Goal: Task Accomplishment & Management: Manage account settings

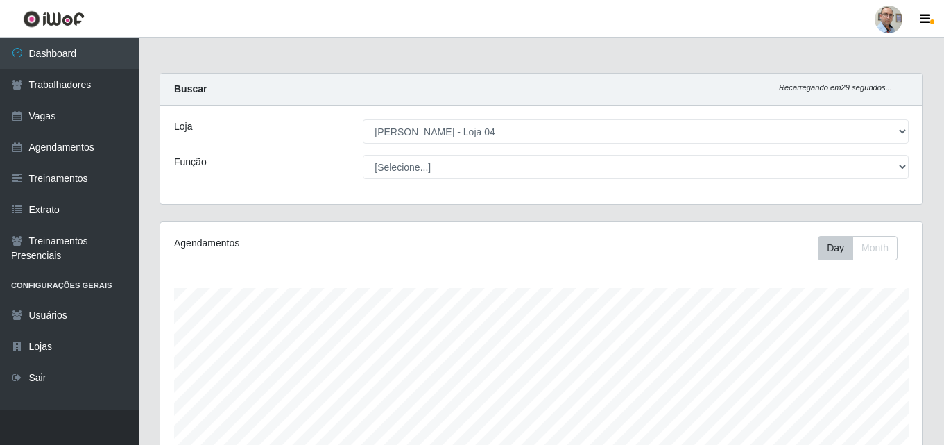
select select "251"
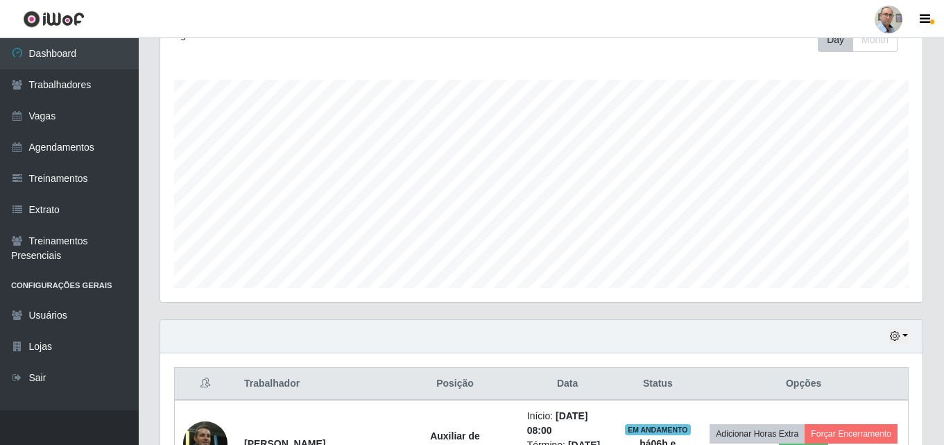
scroll to position [486, 0]
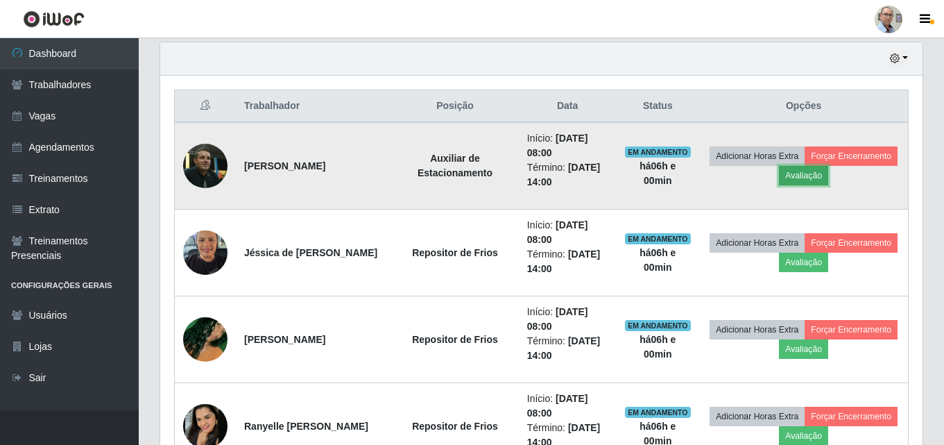
click at [828, 178] on button "Avaliação" at bounding box center [803, 175] width 49 height 19
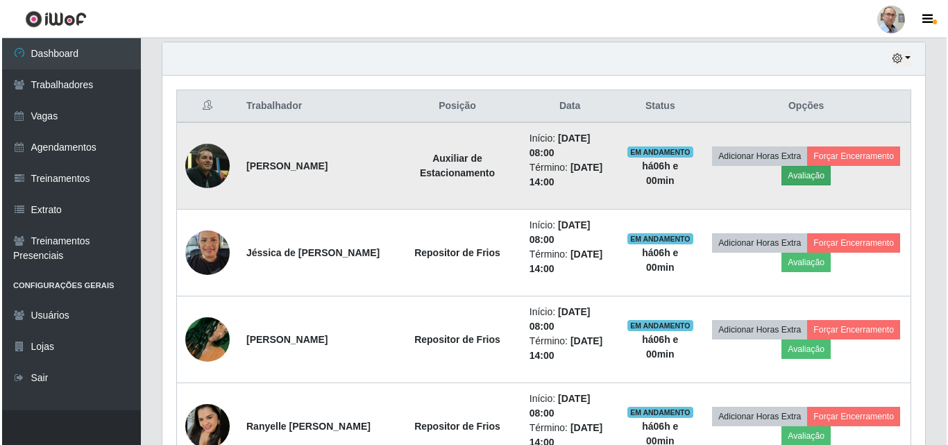
scroll to position [288, 756]
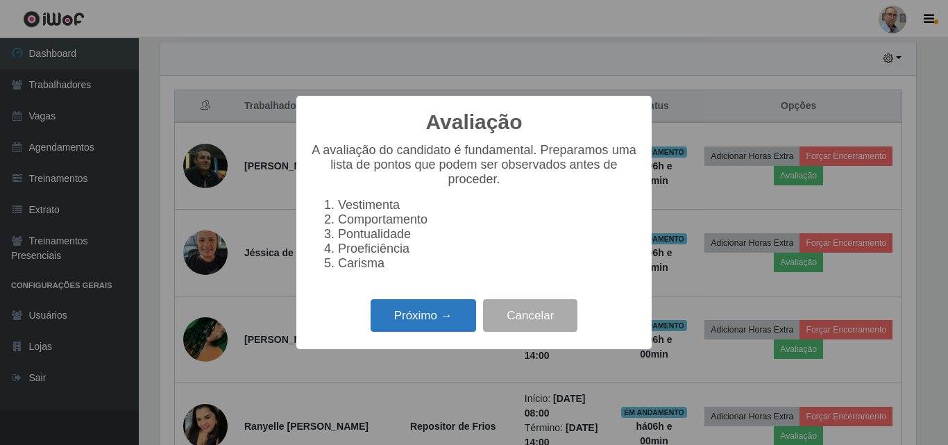
click at [423, 321] on button "Próximo →" at bounding box center [422, 315] width 105 height 33
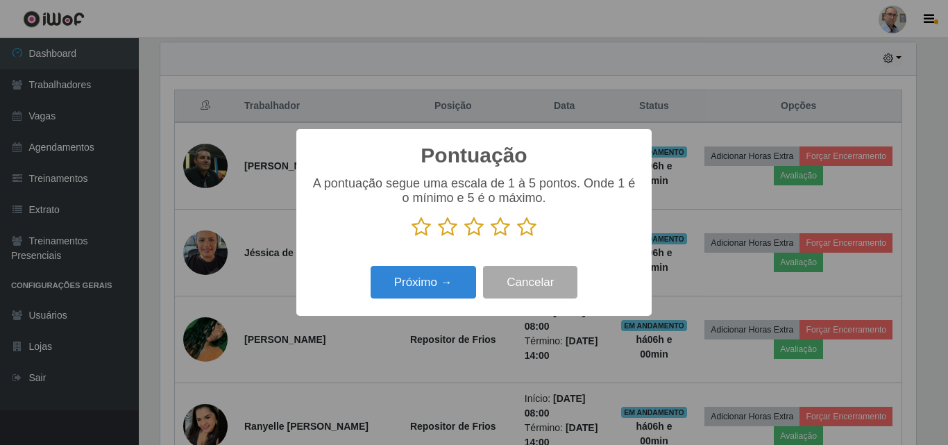
click at [530, 236] on icon at bounding box center [526, 226] width 19 height 21
click at [517, 237] on input "radio" at bounding box center [517, 237] width 0 height 0
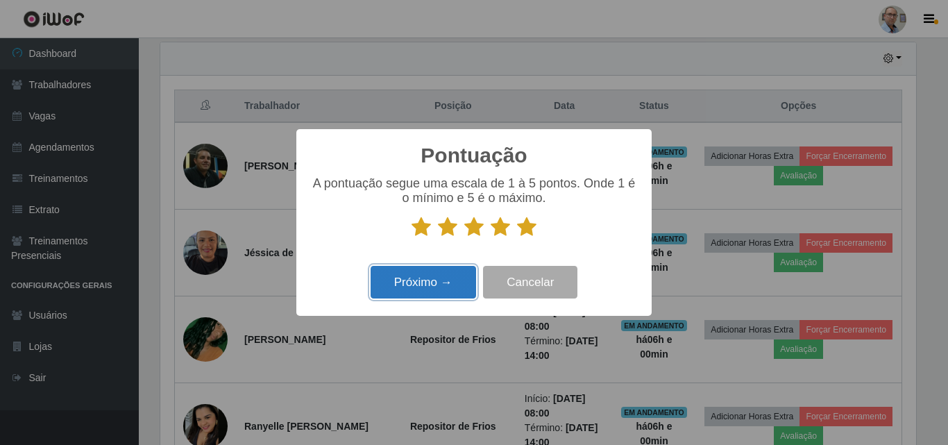
click at [436, 282] on button "Próximo →" at bounding box center [422, 282] width 105 height 33
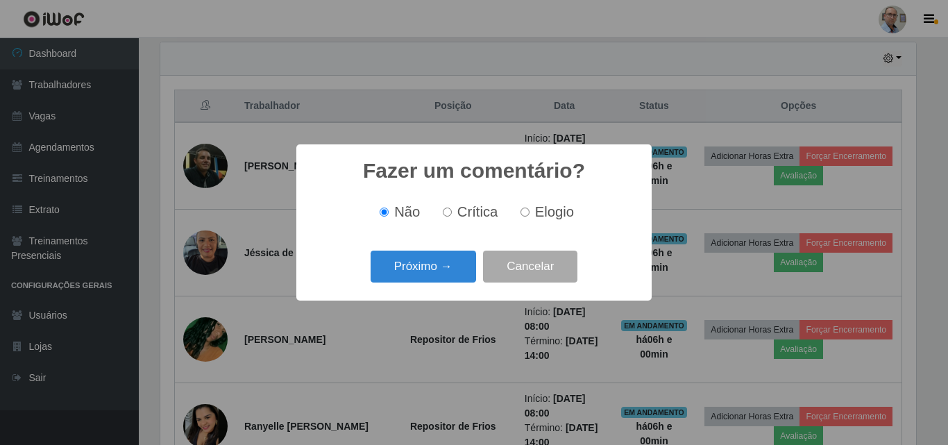
click at [529, 211] on label "Elogio" at bounding box center [544, 212] width 59 height 16
click at [529, 211] on input "Elogio" at bounding box center [524, 211] width 9 height 9
radio input "true"
click at [406, 254] on button "Próximo →" at bounding box center [422, 266] width 105 height 33
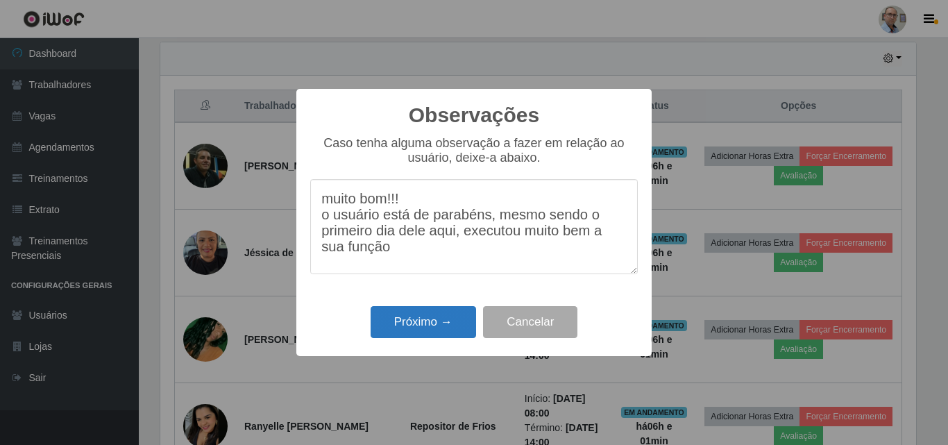
type textarea "muito bom!!! o usuário está de parabéns, mesmo sendo o primeiro dia dele aqui, …"
click at [429, 321] on button "Próximo →" at bounding box center [422, 322] width 105 height 33
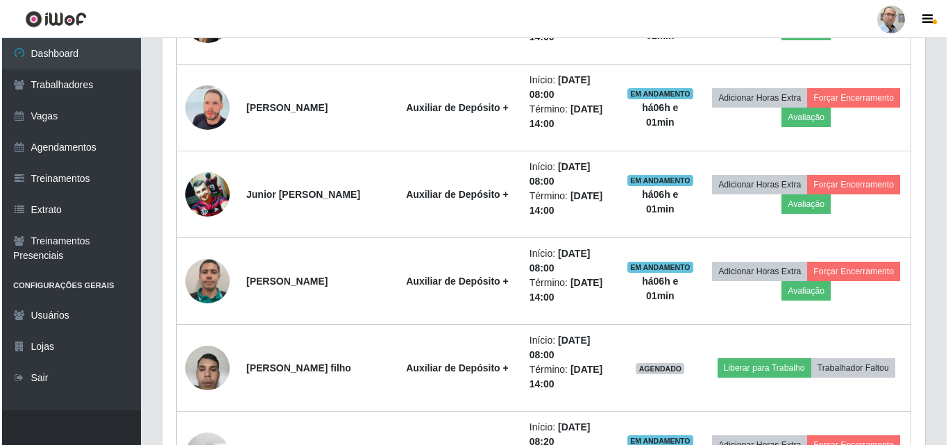
scroll to position [902, 0]
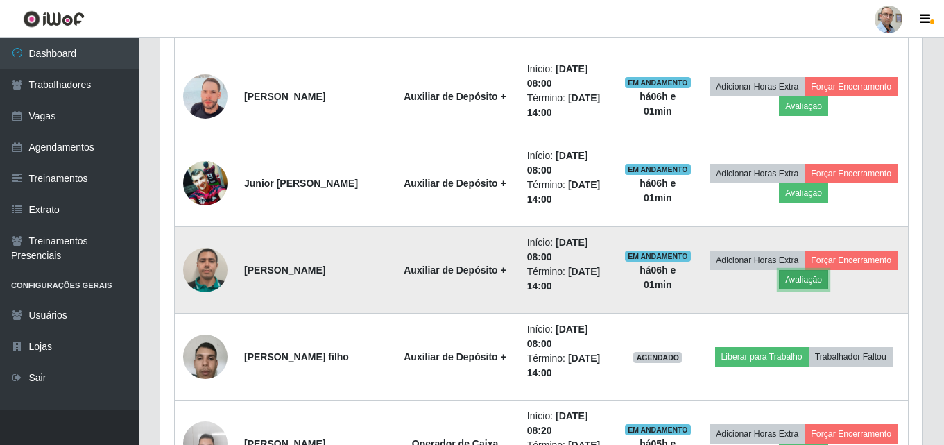
click at [828, 273] on button "Avaliação" at bounding box center [803, 279] width 49 height 19
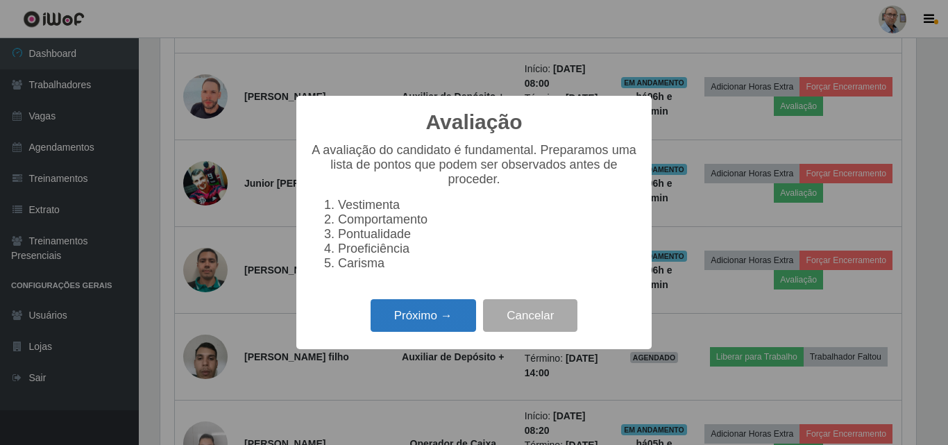
click at [418, 323] on button "Próximo →" at bounding box center [422, 315] width 105 height 33
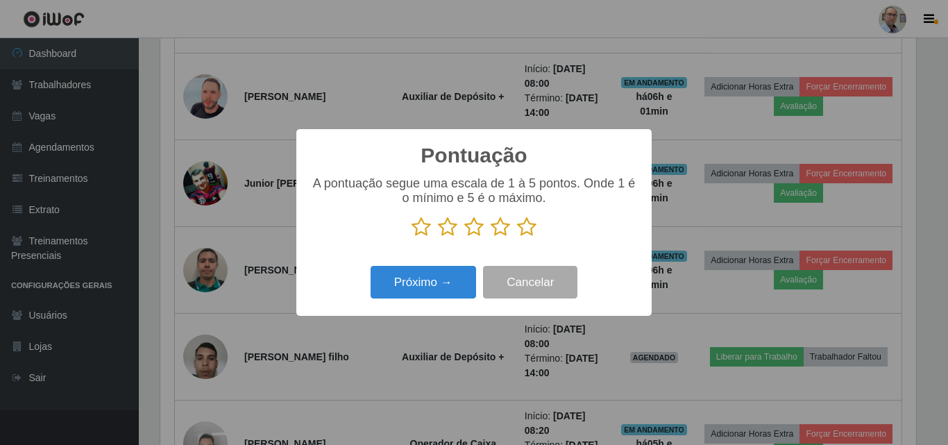
click at [527, 226] on icon at bounding box center [526, 226] width 19 height 21
click at [517, 237] on input "radio" at bounding box center [517, 237] width 0 height 0
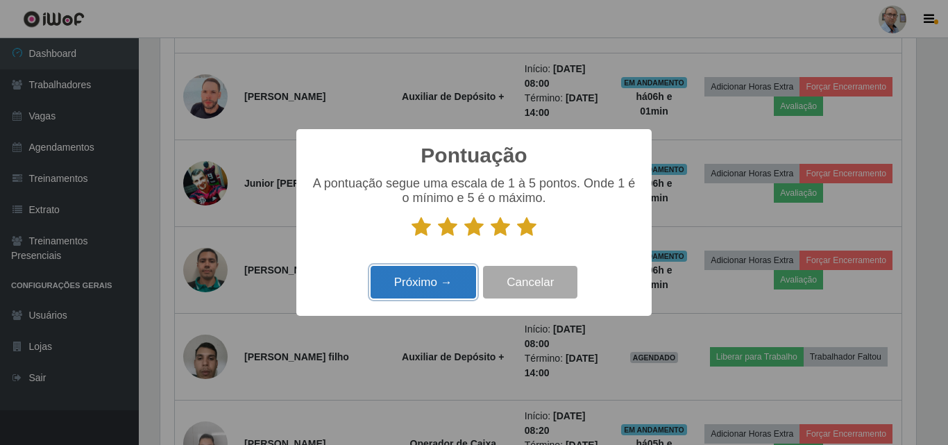
click at [424, 282] on button "Próximo →" at bounding box center [422, 282] width 105 height 33
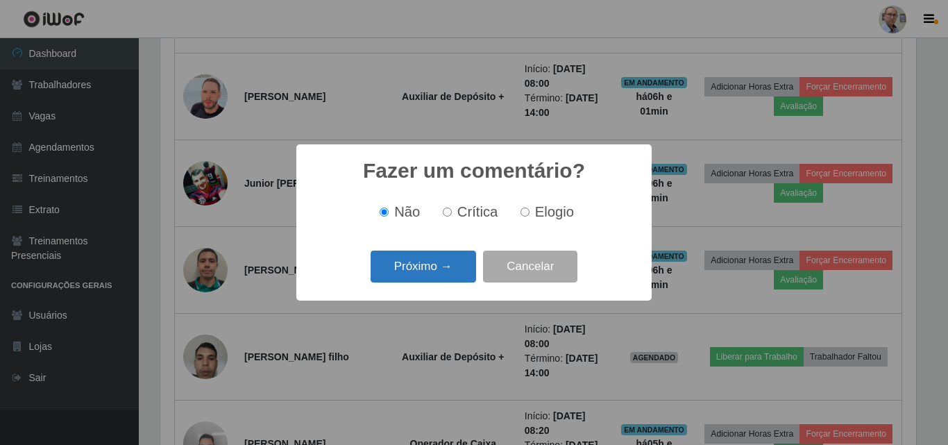
click at [407, 270] on button "Próximo →" at bounding box center [422, 266] width 105 height 33
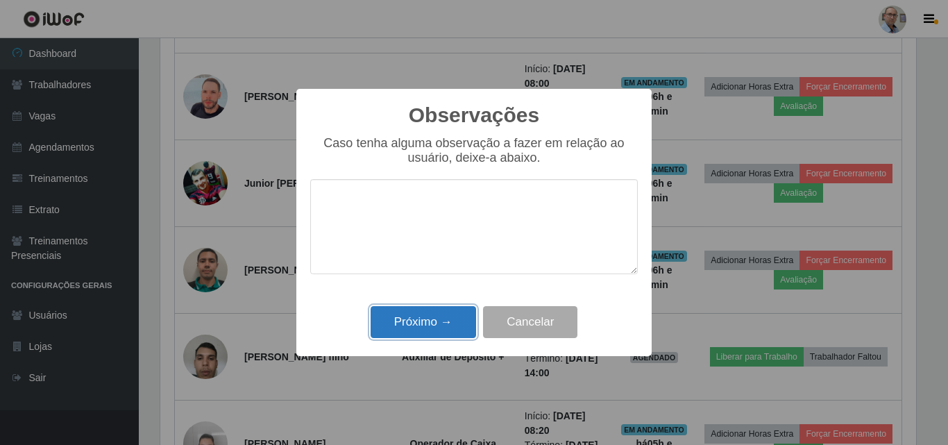
click at [404, 321] on button "Próximo →" at bounding box center [422, 322] width 105 height 33
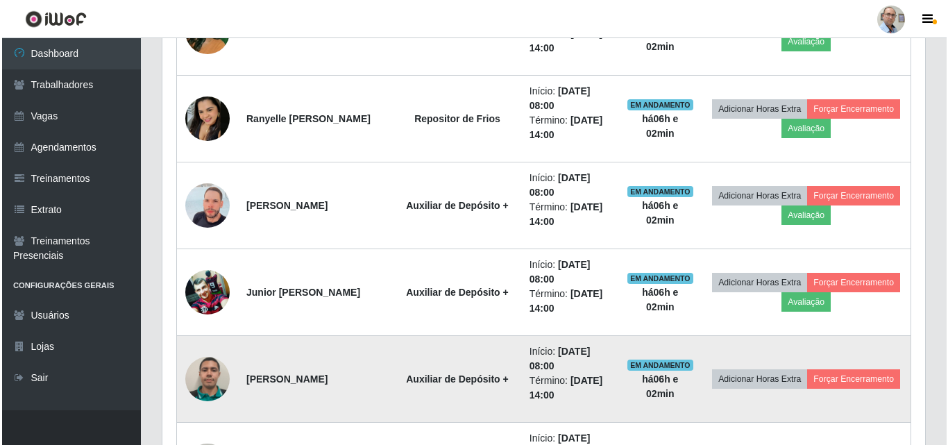
scroll to position [763, 0]
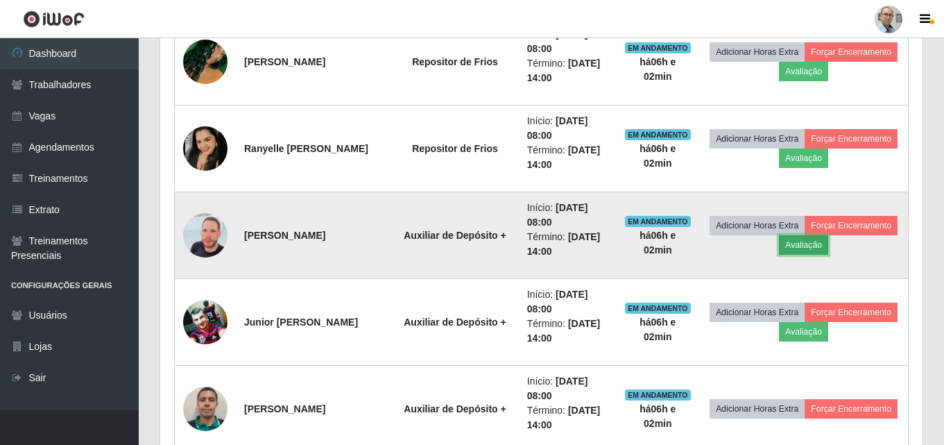
click at [828, 246] on button "Avaliação" at bounding box center [803, 244] width 49 height 19
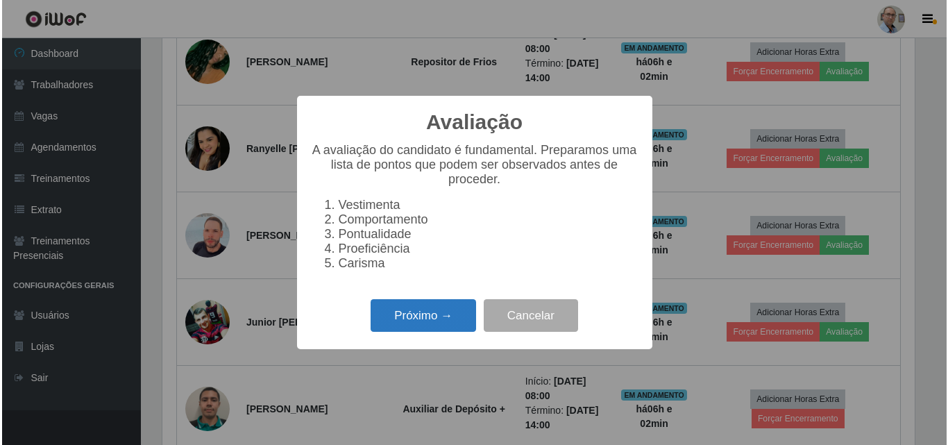
scroll to position [288, 756]
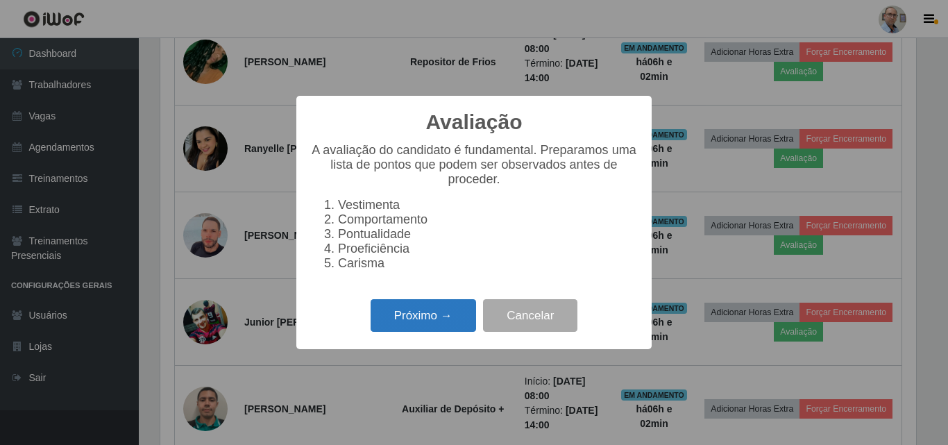
click at [409, 318] on button "Próximo →" at bounding box center [422, 315] width 105 height 33
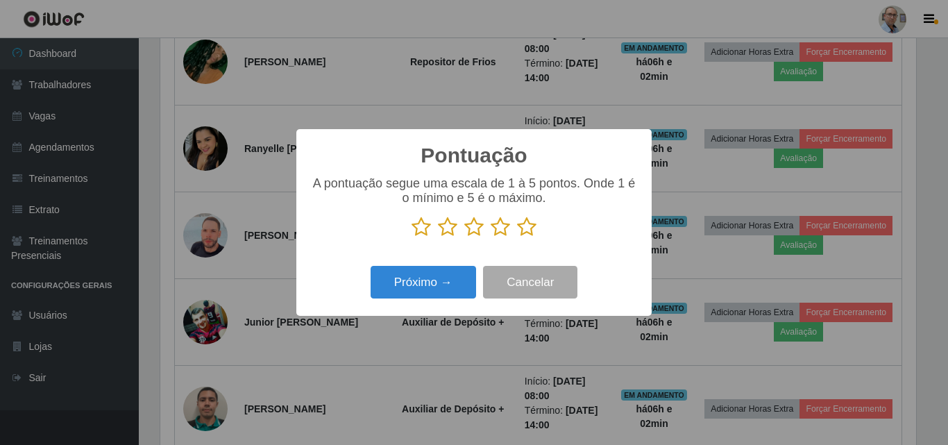
scroll to position [693474, 693007]
click at [532, 231] on icon at bounding box center [526, 226] width 19 height 21
click at [517, 237] on input "radio" at bounding box center [517, 237] width 0 height 0
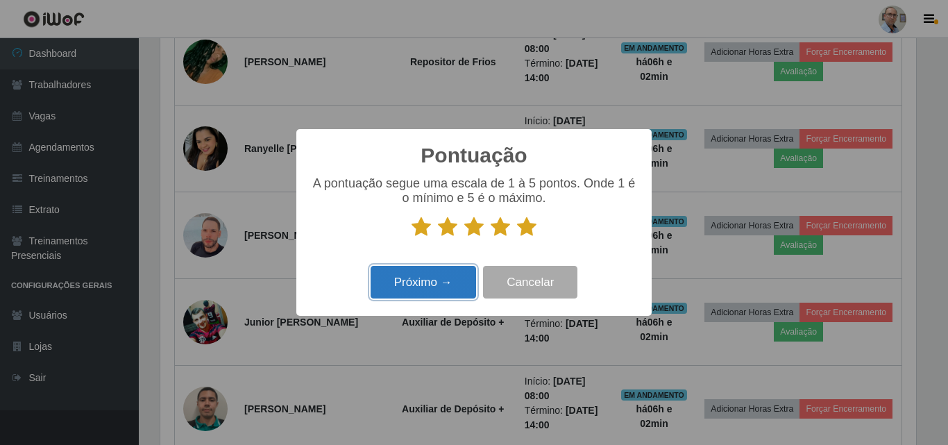
click at [420, 279] on button "Próximo →" at bounding box center [422, 282] width 105 height 33
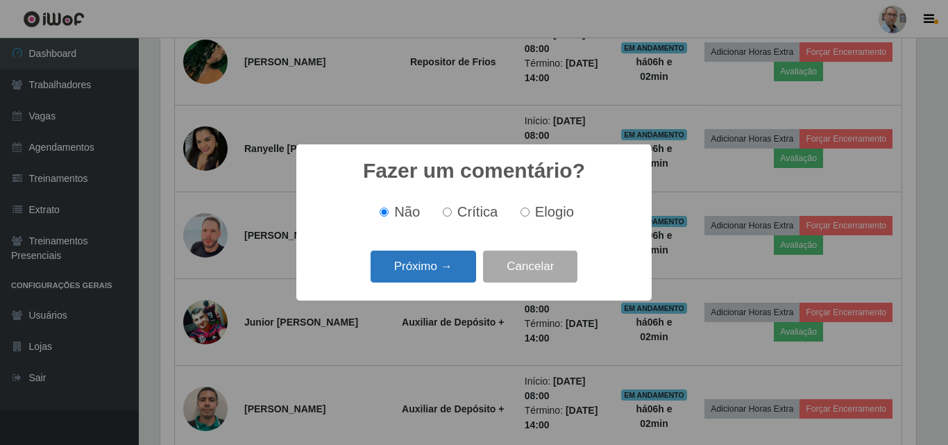
click at [423, 257] on button "Próximo →" at bounding box center [422, 266] width 105 height 33
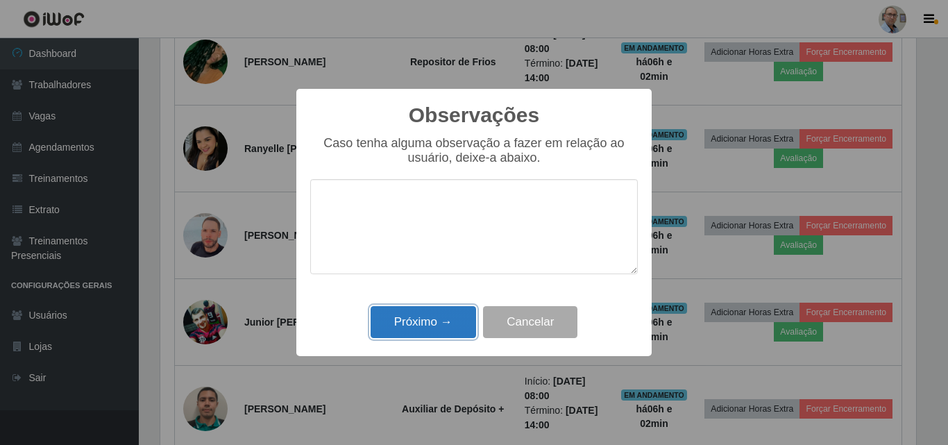
click at [411, 317] on button "Próximo →" at bounding box center [422, 322] width 105 height 33
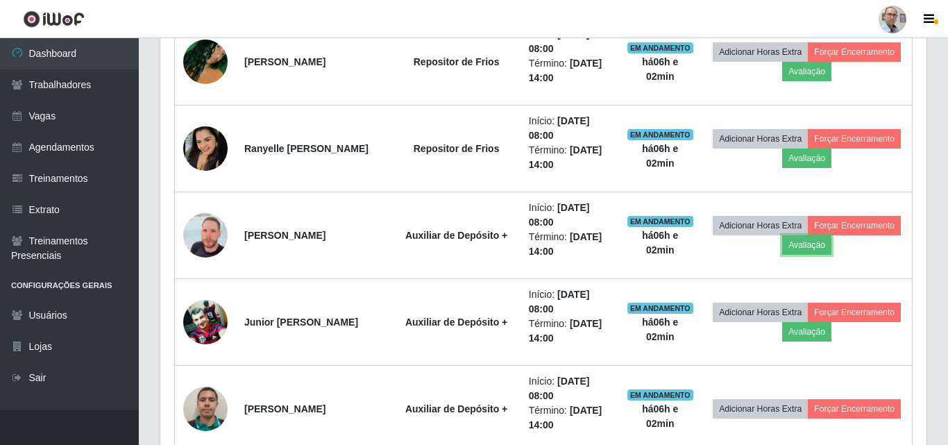
scroll to position [288, 762]
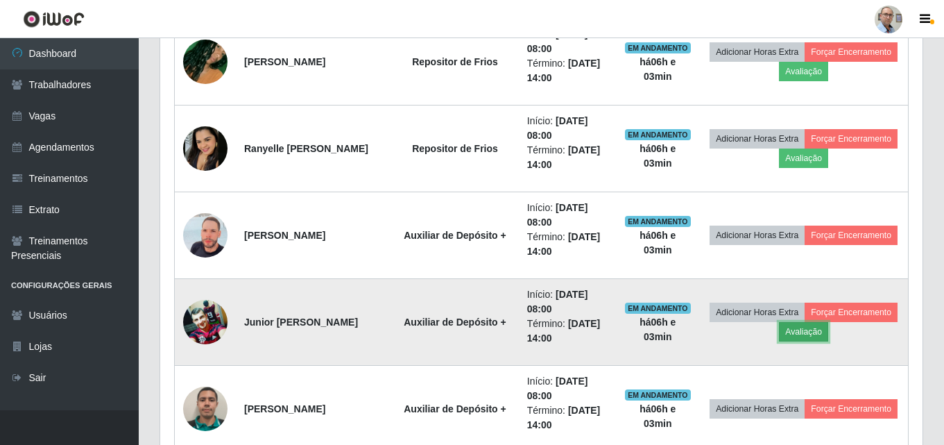
click at [828, 326] on button "Avaliação" at bounding box center [803, 331] width 49 height 19
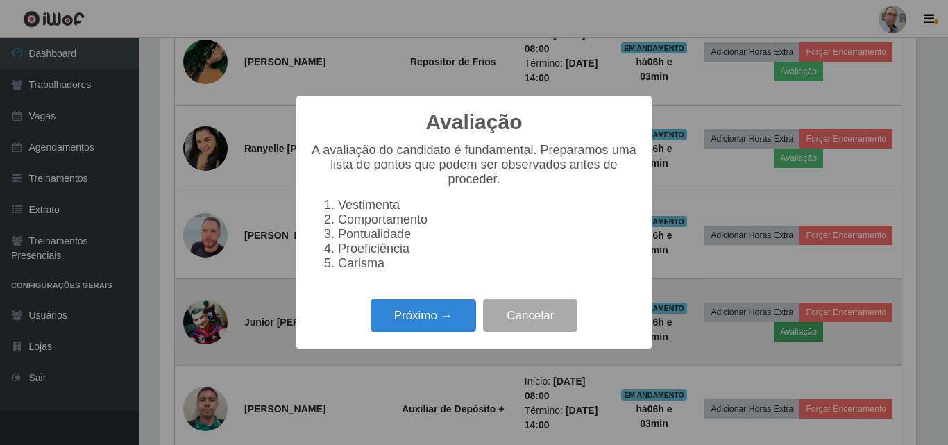
scroll to position [288, 756]
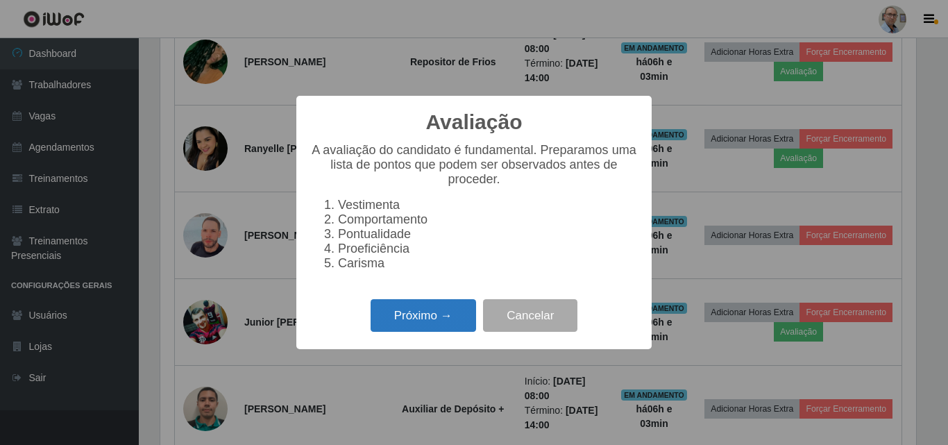
click at [415, 314] on button "Próximo →" at bounding box center [422, 315] width 105 height 33
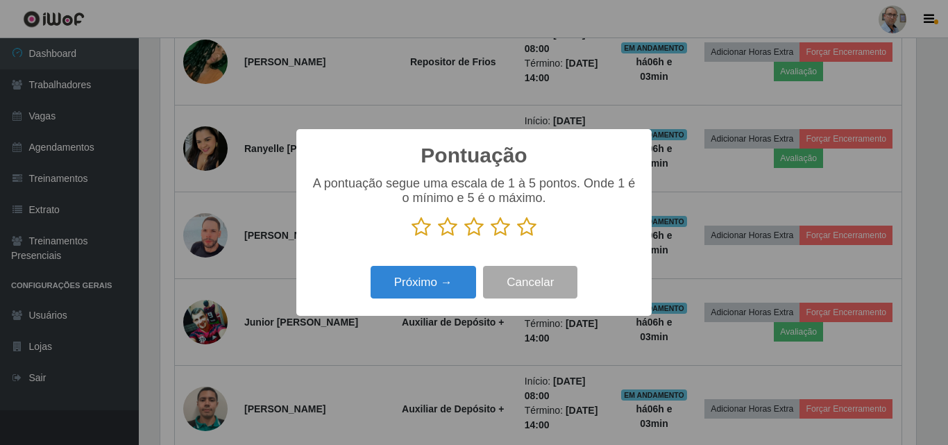
click at [526, 230] on icon at bounding box center [526, 226] width 19 height 21
click at [517, 237] on input "radio" at bounding box center [517, 237] width 0 height 0
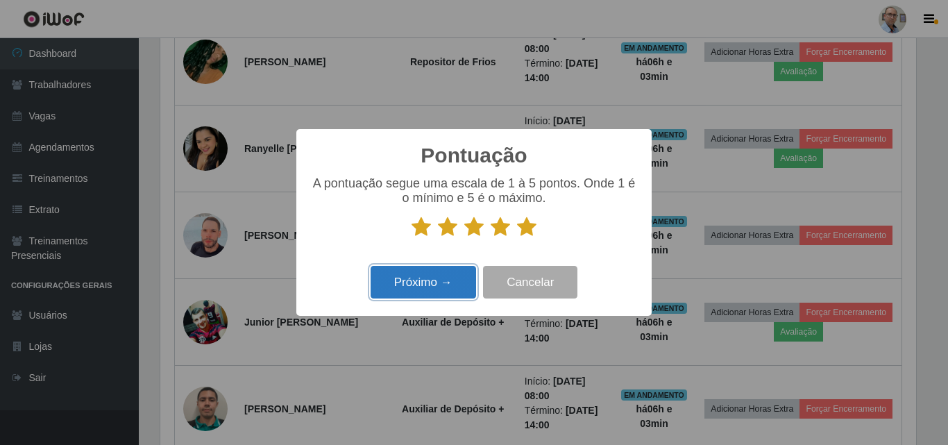
click at [402, 282] on button "Próximo →" at bounding box center [422, 282] width 105 height 33
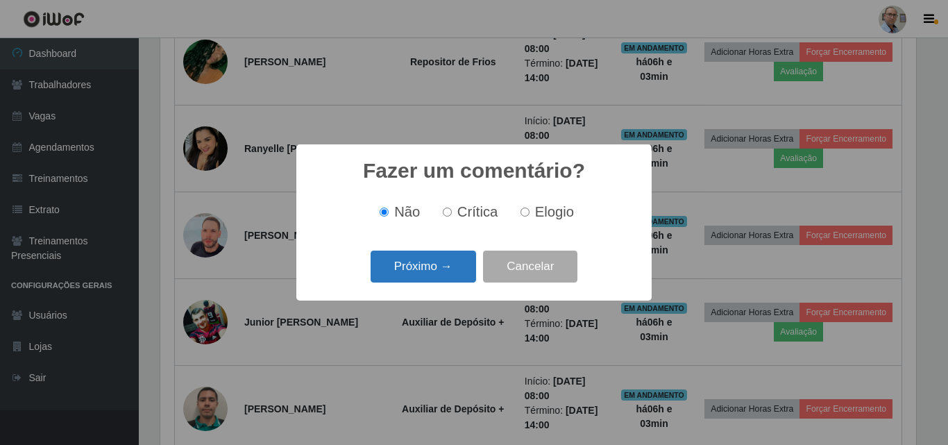
click at [417, 266] on button "Próximo →" at bounding box center [422, 266] width 105 height 33
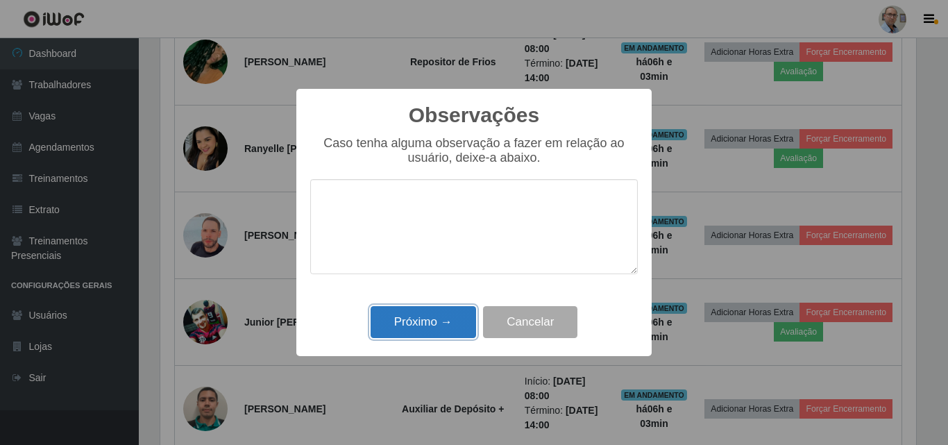
click at [409, 316] on button "Próximo →" at bounding box center [422, 322] width 105 height 33
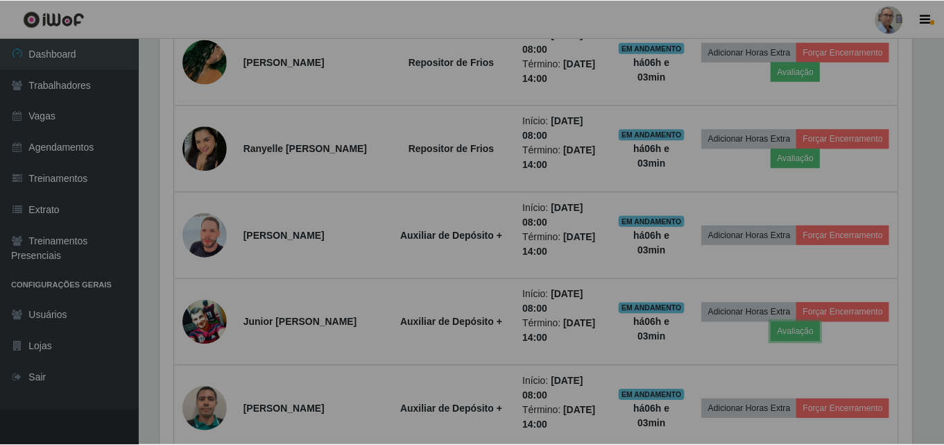
scroll to position [288, 762]
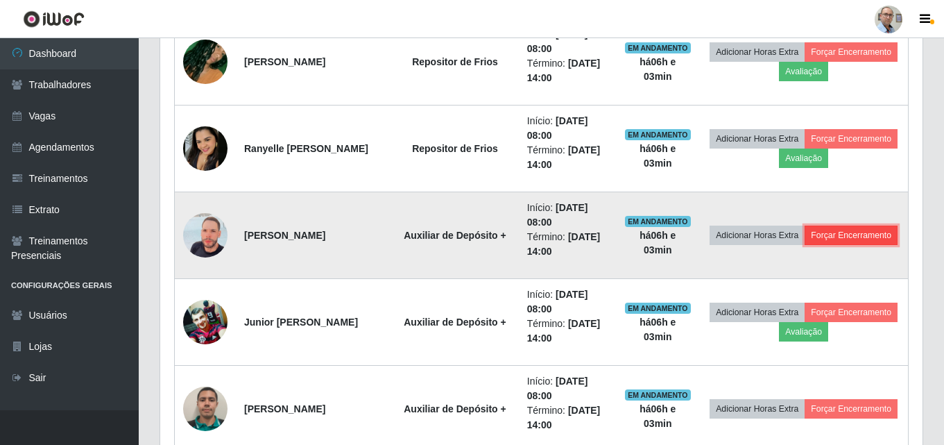
click at [805, 245] on button "Forçar Encerramento" at bounding box center [851, 234] width 93 height 19
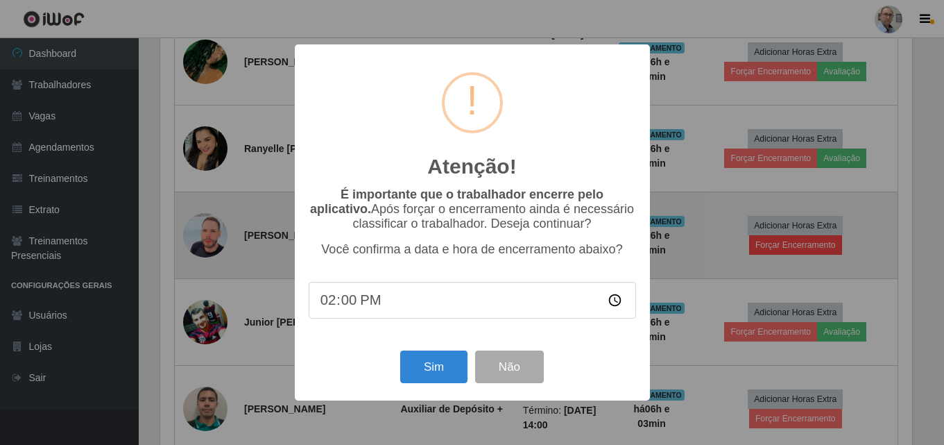
scroll to position [288, 756]
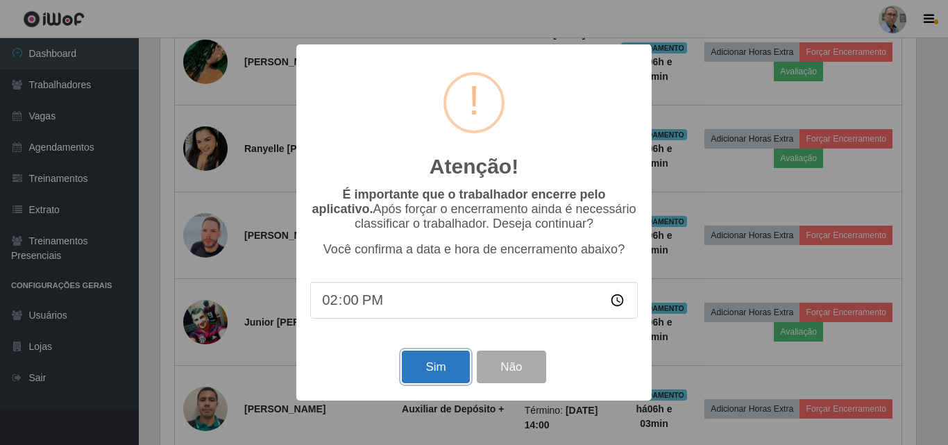
click at [444, 366] on button "Sim" at bounding box center [435, 366] width 67 height 33
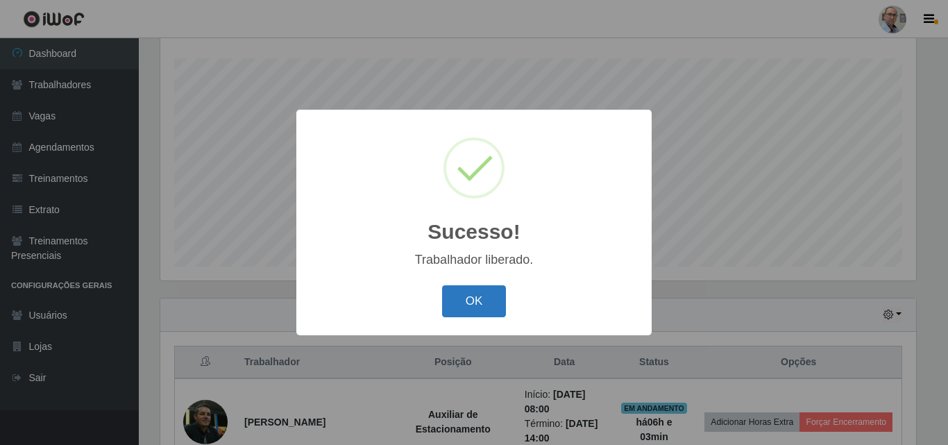
click at [470, 299] on button "OK" at bounding box center [474, 301] width 65 height 33
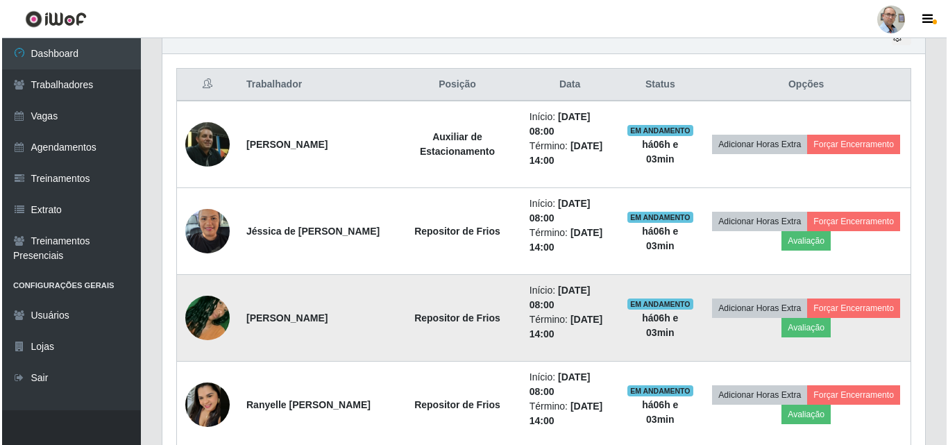
scroll to position [577, 0]
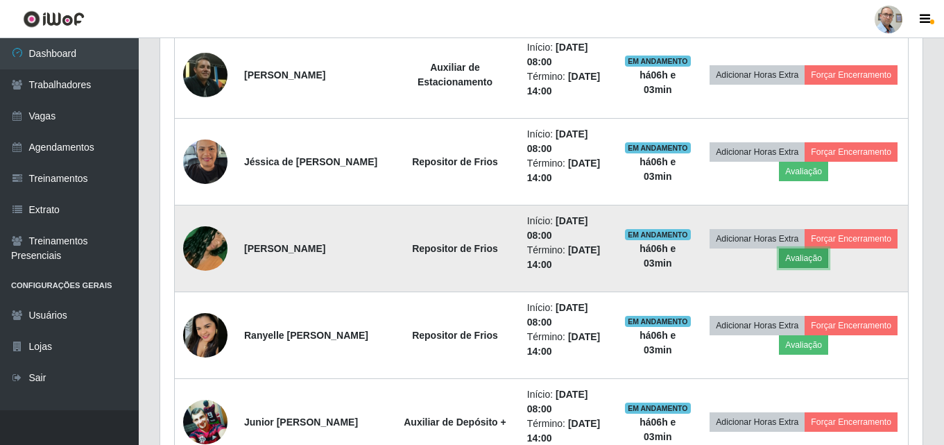
click at [828, 259] on button "Avaliação" at bounding box center [803, 257] width 49 height 19
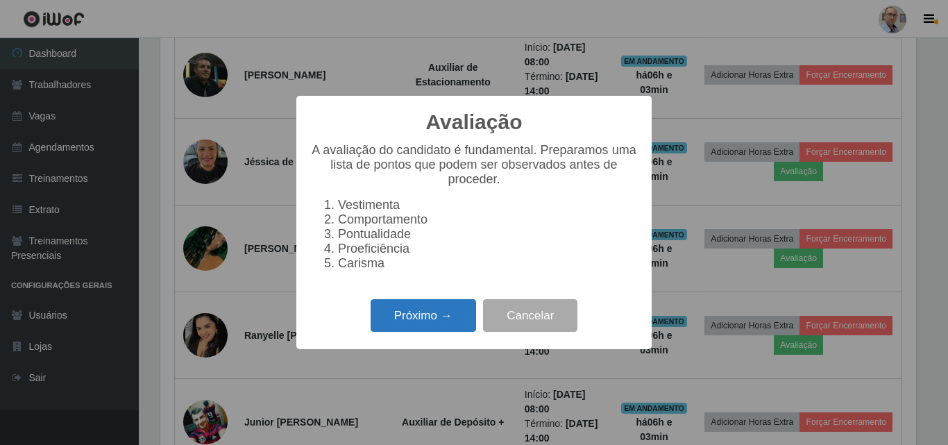
click at [413, 332] on button "Próximo →" at bounding box center [422, 315] width 105 height 33
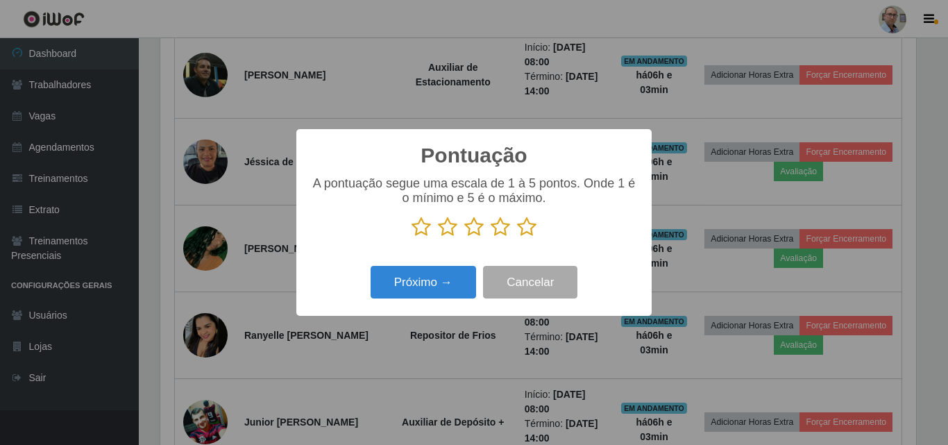
click at [419, 233] on icon at bounding box center [420, 226] width 19 height 21
click at [411, 237] on input "radio" at bounding box center [411, 237] width 0 height 0
click at [404, 280] on button "Próximo →" at bounding box center [422, 282] width 105 height 33
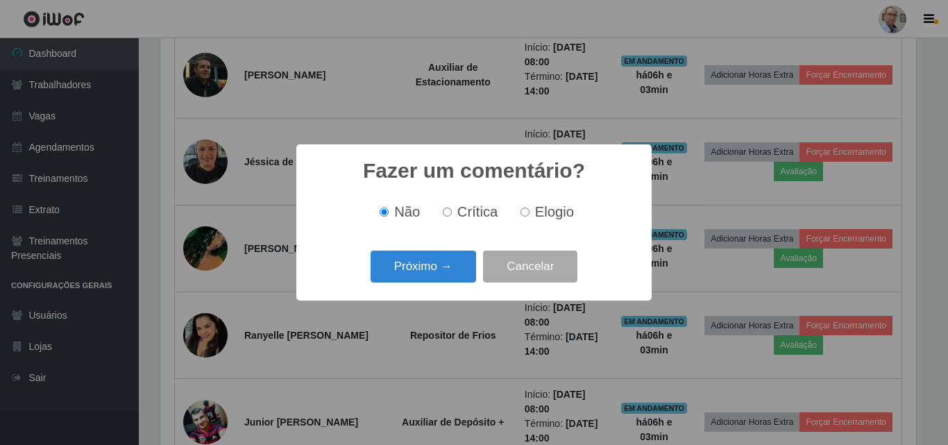
click at [448, 215] on input "Crítica" at bounding box center [447, 211] width 9 height 9
radio input "true"
click at [421, 261] on button "Próximo →" at bounding box center [422, 266] width 105 height 33
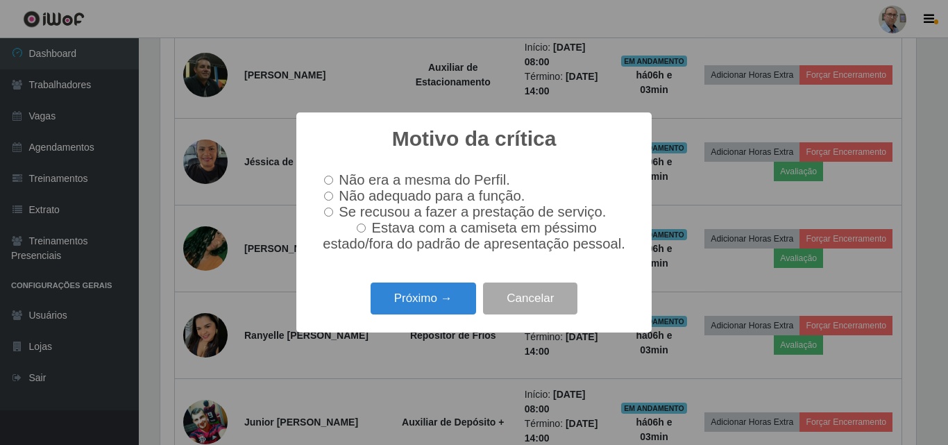
click at [330, 194] on input "Não adequado para a função." at bounding box center [328, 195] width 9 height 9
radio input "true"
click at [429, 303] on button "Próximo →" at bounding box center [422, 298] width 105 height 33
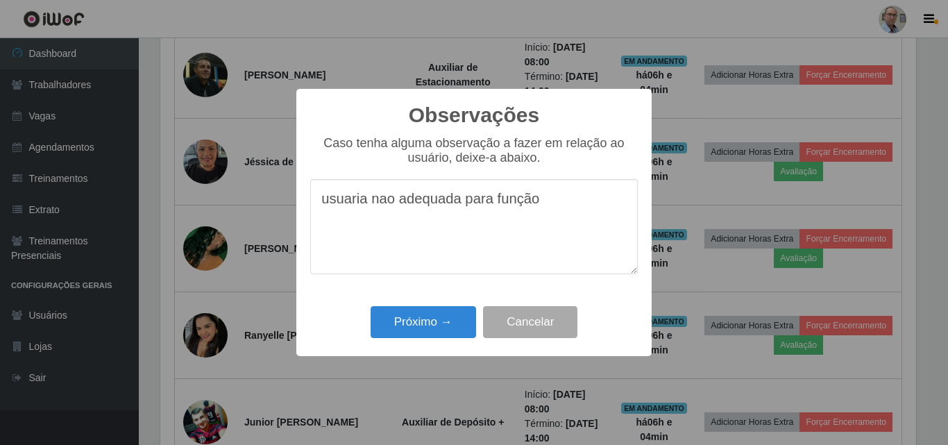
click at [384, 207] on textarea "usuaria nao adequada para função" at bounding box center [473, 226] width 327 height 95
click at [350, 208] on textarea "usuaria não adequada para função" at bounding box center [473, 226] width 327 height 95
type textarea "usuária não adequada para função"
click at [412, 316] on button "Próximo →" at bounding box center [422, 322] width 105 height 33
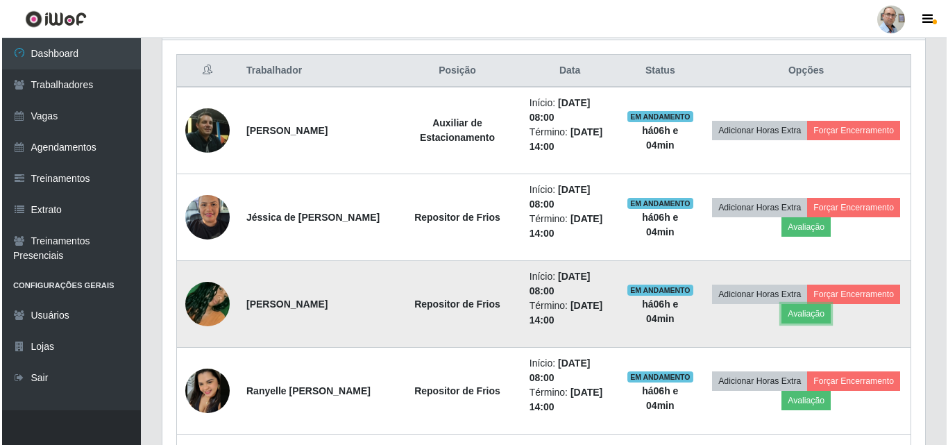
scroll to position [438, 0]
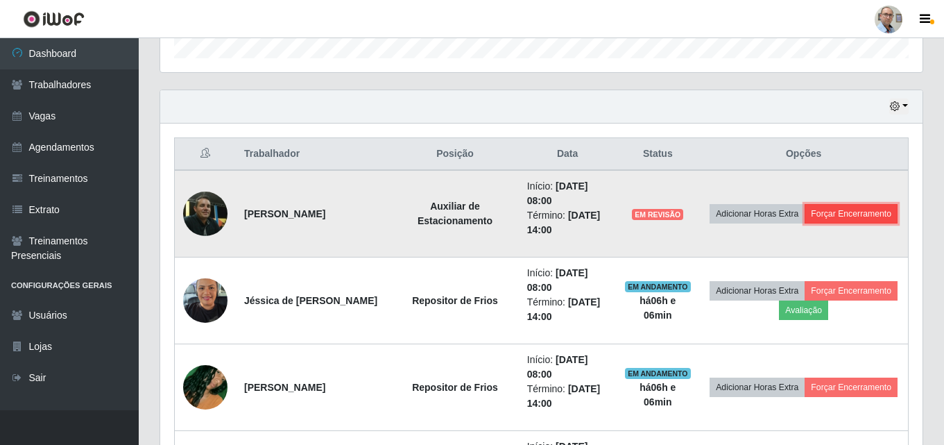
click at [815, 223] on button "Forçar Encerramento" at bounding box center [851, 213] width 93 height 19
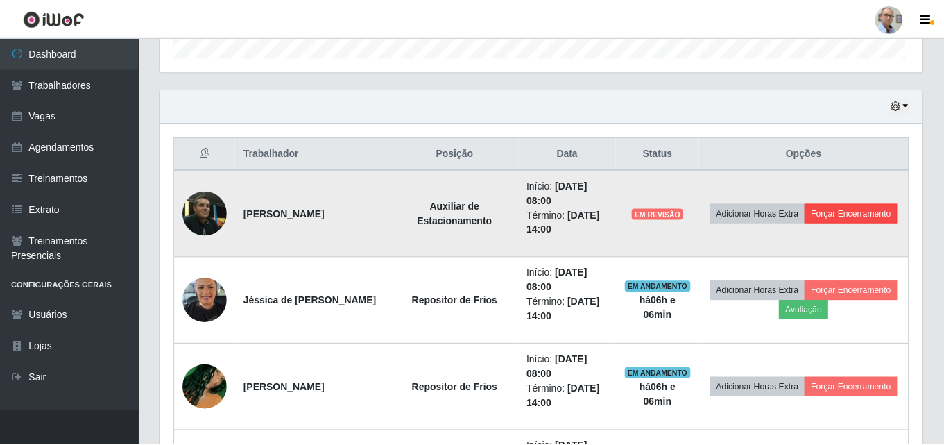
scroll to position [288, 756]
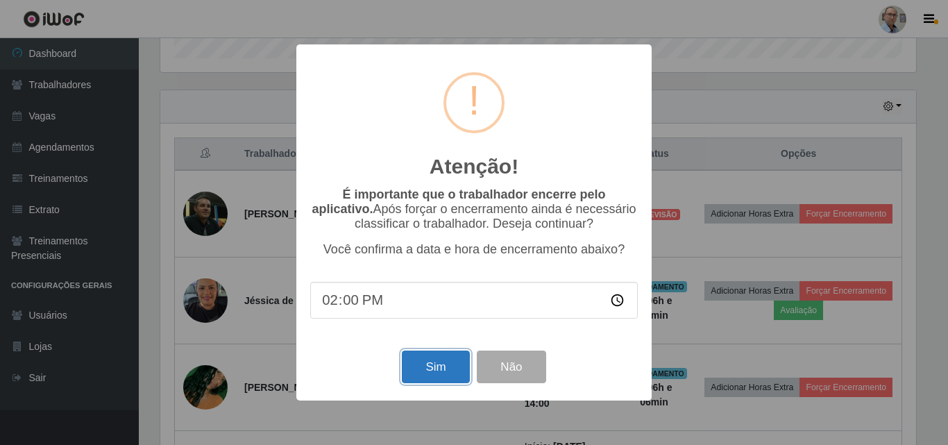
click at [432, 361] on button "Sim" at bounding box center [435, 366] width 67 height 33
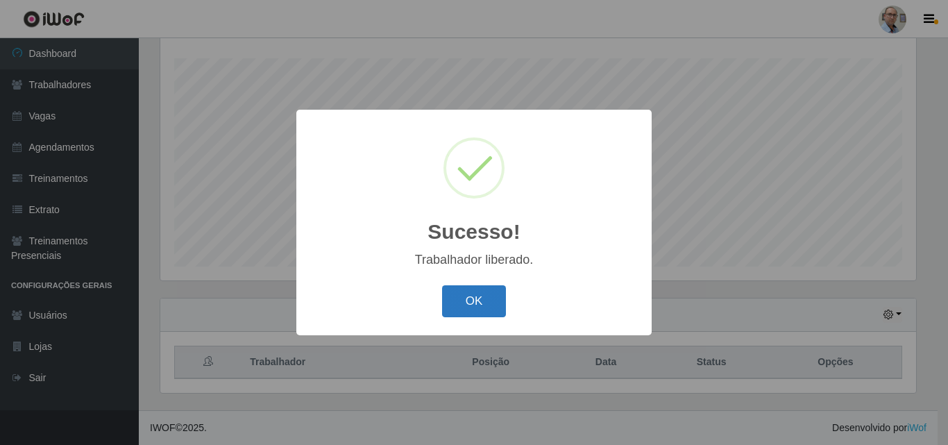
click at [468, 294] on button "OK" at bounding box center [474, 301] width 65 height 33
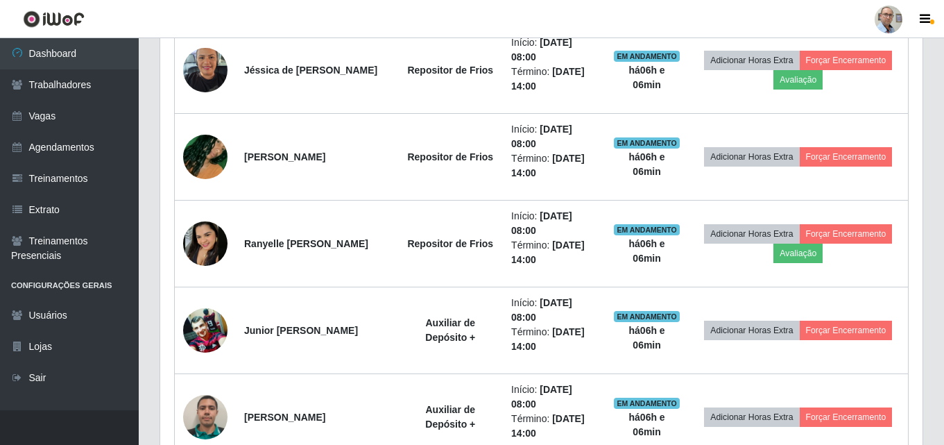
scroll to position [646, 0]
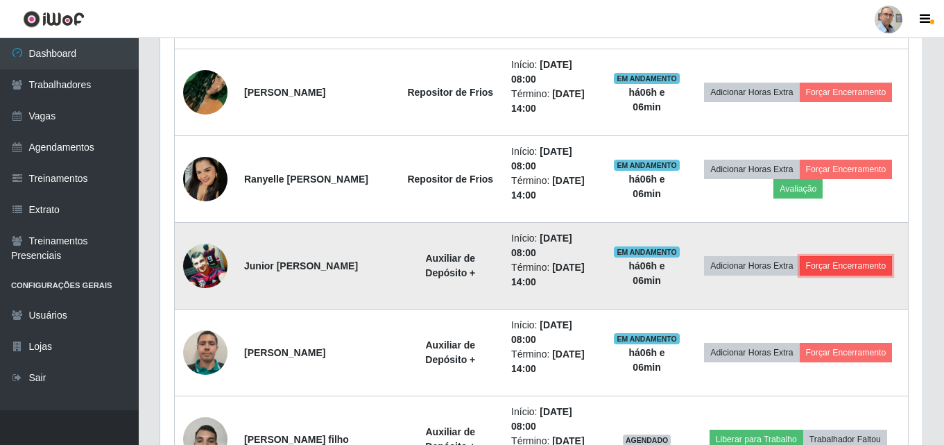
click at [873, 267] on button "Forçar Encerramento" at bounding box center [846, 265] width 93 height 19
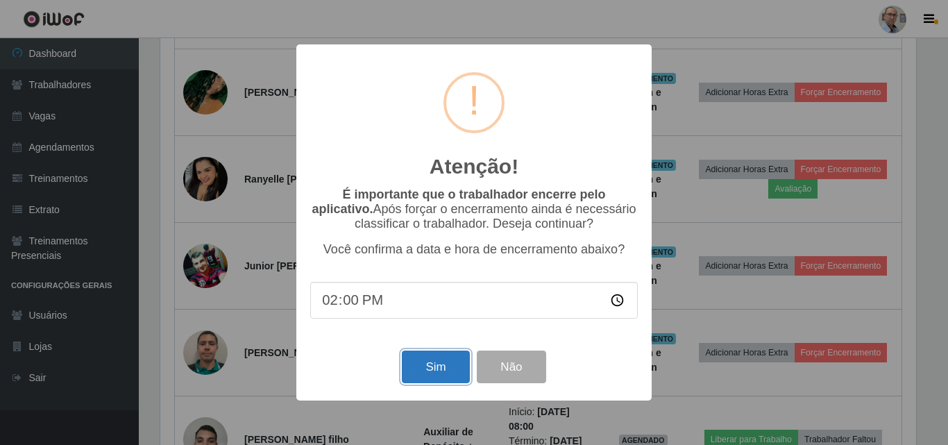
click at [423, 370] on button "Sim" at bounding box center [435, 366] width 67 height 33
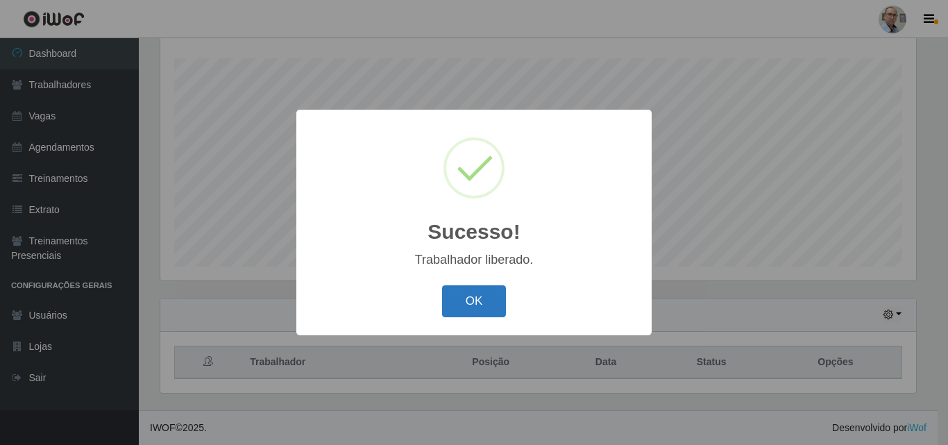
click at [479, 296] on button "OK" at bounding box center [474, 301] width 65 height 33
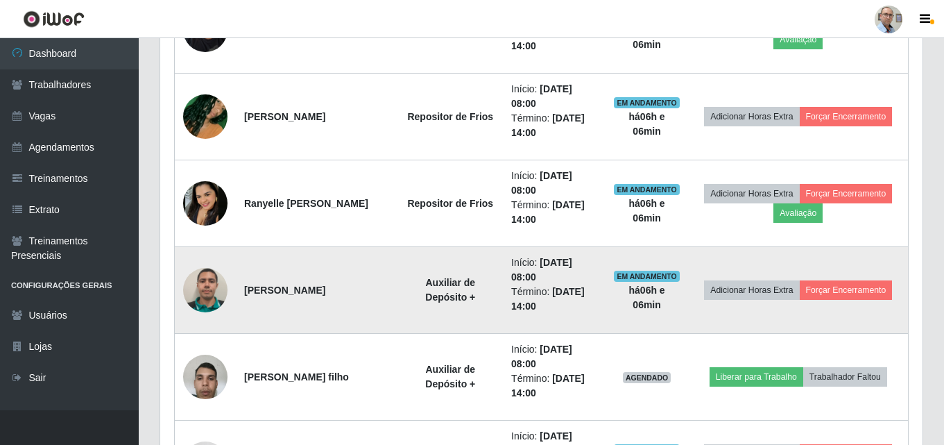
scroll to position [646, 0]
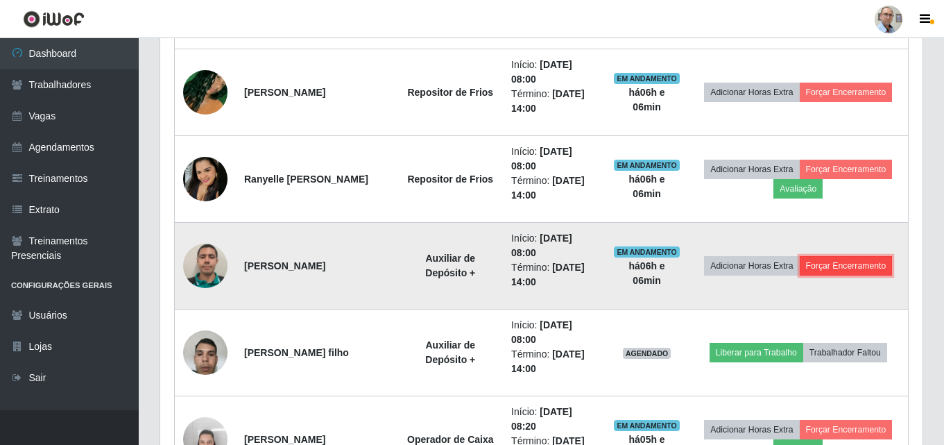
click at [860, 262] on button "Forçar Encerramento" at bounding box center [846, 265] width 93 height 19
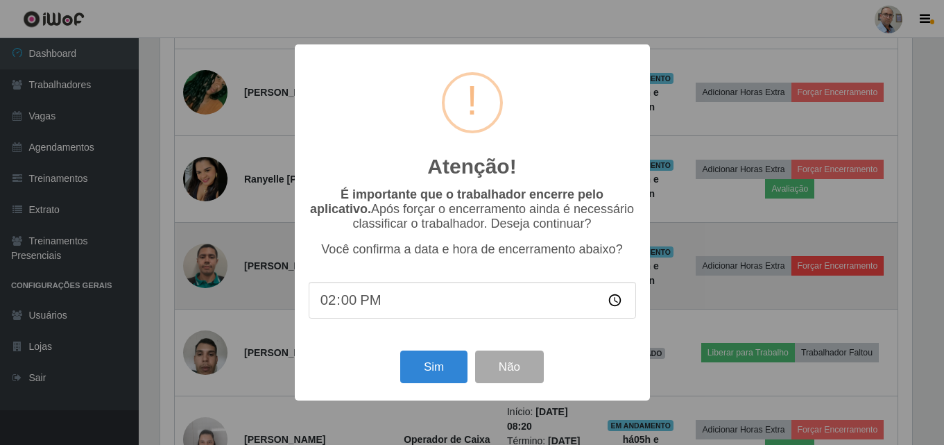
scroll to position [288, 756]
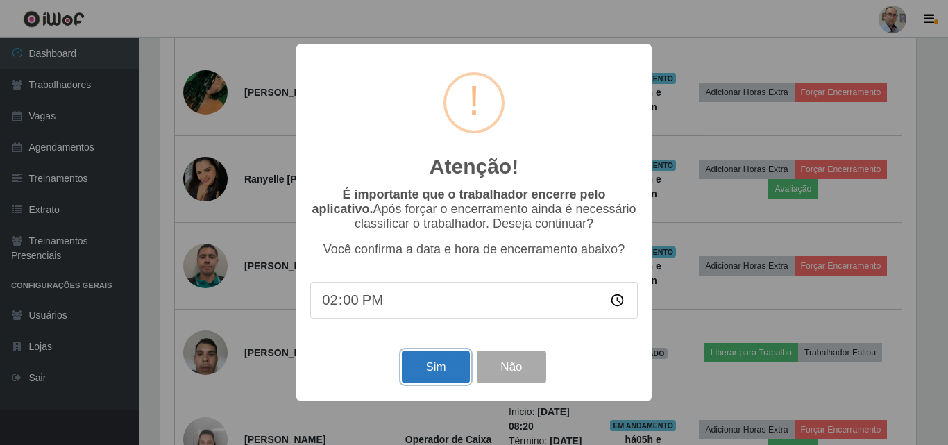
click at [431, 362] on button "Sim" at bounding box center [435, 366] width 67 height 33
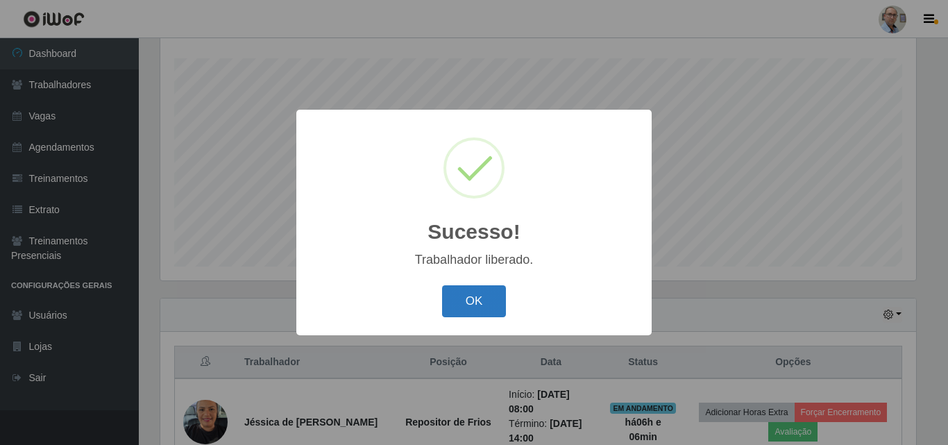
click at [477, 291] on button "OK" at bounding box center [474, 301] width 65 height 33
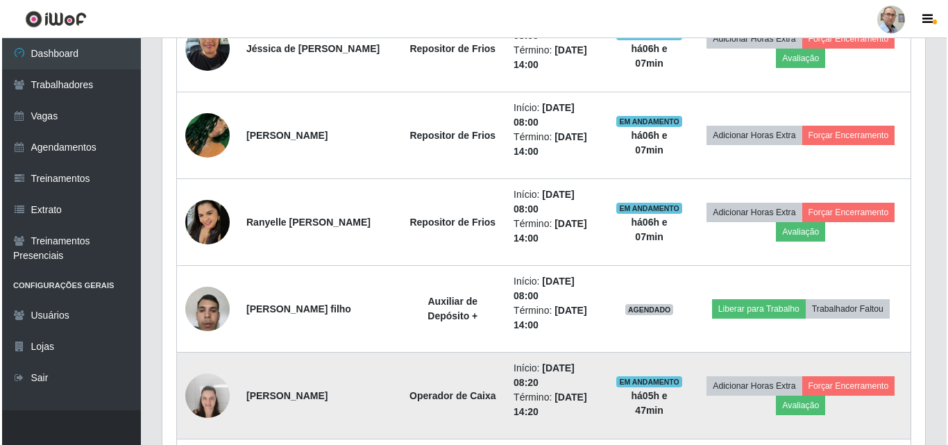
scroll to position [577, 0]
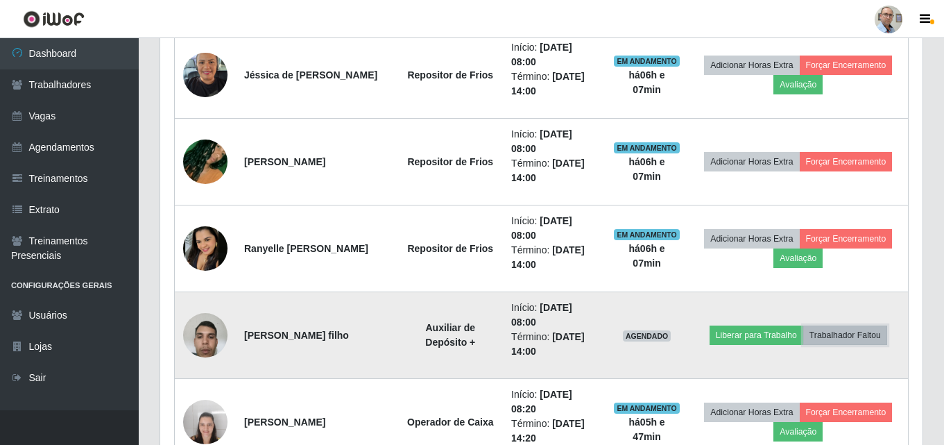
click at [863, 332] on button "Trabalhador Faltou" at bounding box center [845, 334] width 84 height 19
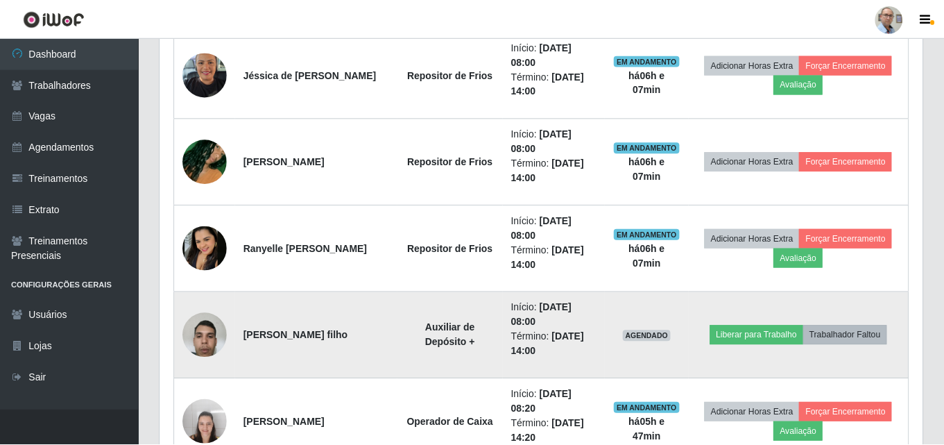
scroll to position [288, 756]
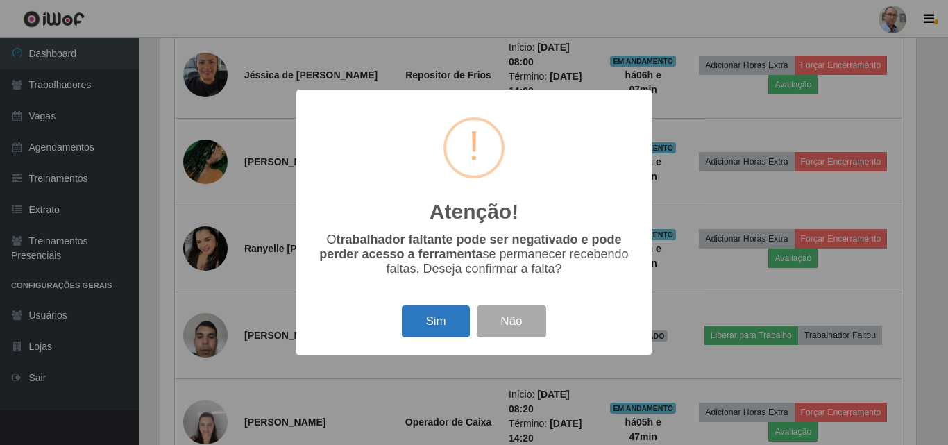
click at [436, 321] on button "Sim" at bounding box center [435, 321] width 67 height 33
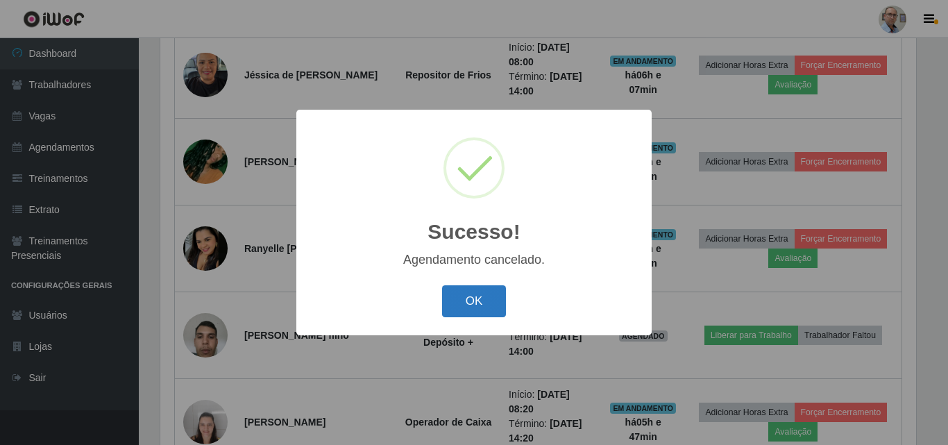
click at [472, 302] on button "OK" at bounding box center [474, 301] width 65 height 33
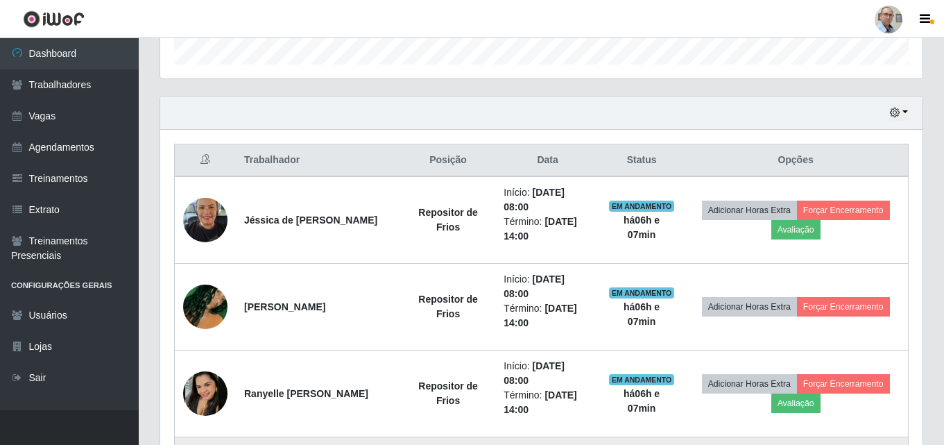
scroll to position [507, 0]
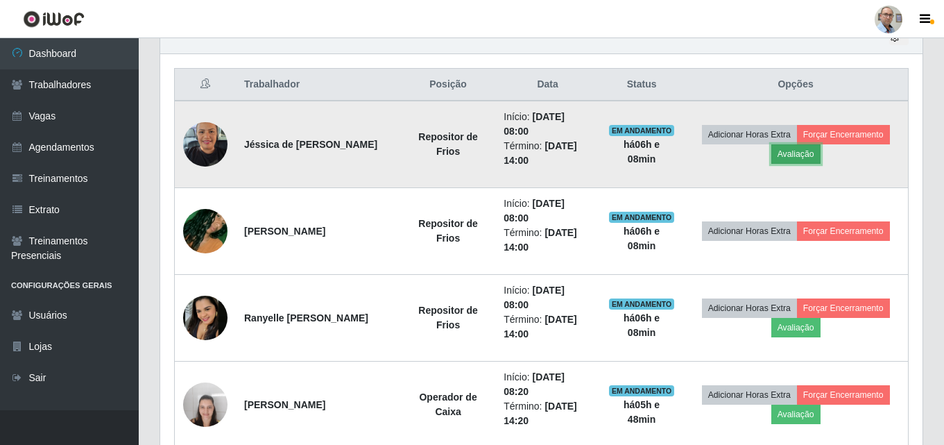
click at [808, 157] on button "Avaliação" at bounding box center [795, 153] width 49 height 19
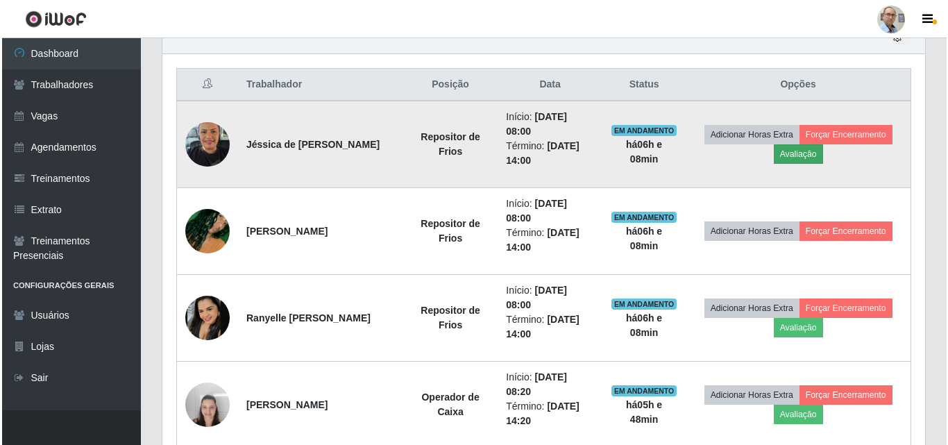
scroll to position [288, 756]
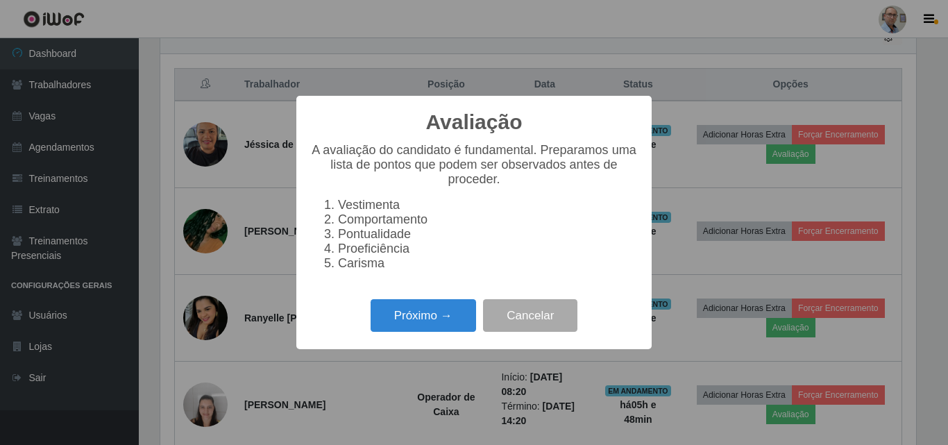
click at [409, 344] on div "Avaliação × A avaliação do candidato é fundamental. Preparamos uma lista de pon…" at bounding box center [473, 222] width 355 height 253
click at [407, 323] on button "Próximo →" at bounding box center [422, 315] width 105 height 33
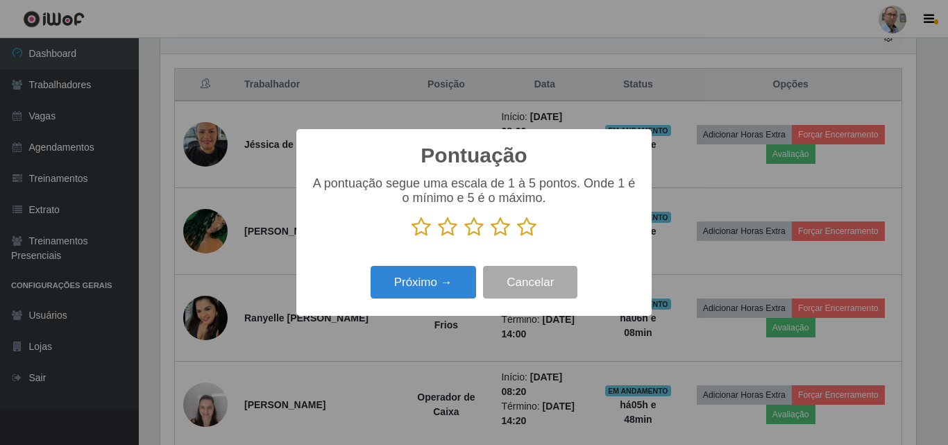
click at [526, 234] on icon at bounding box center [526, 226] width 19 height 21
click at [517, 237] on input "radio" at bounding box center [517, 237] width 0 height 0
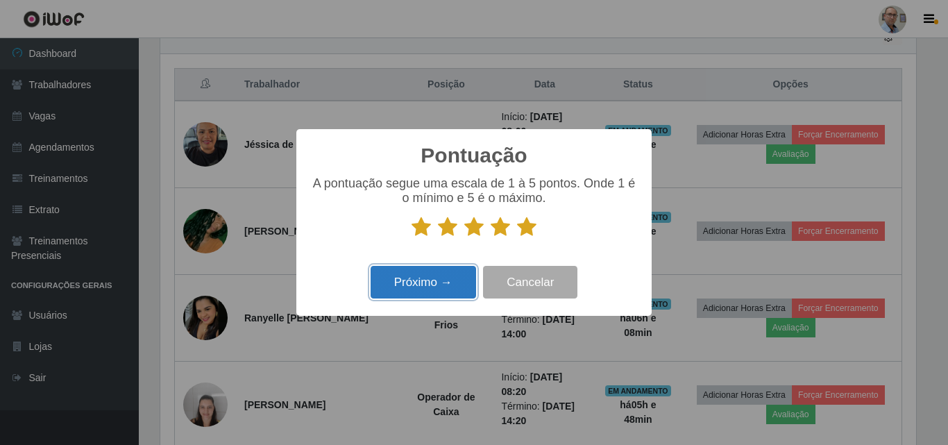
click at [425, 283] on button "Próximo →" at bounding box center [422, 282] width 105 height 33
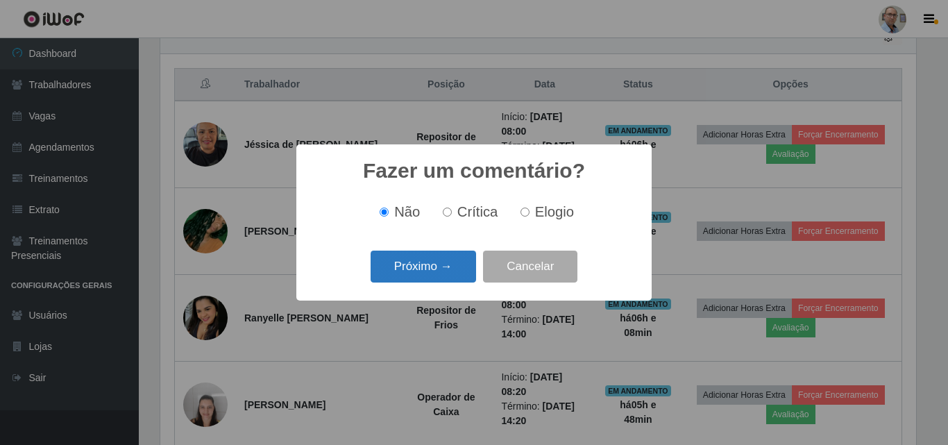
click at [422, 277] on button "Próximo →" at bounding box center [422, 266] width 105 height 33
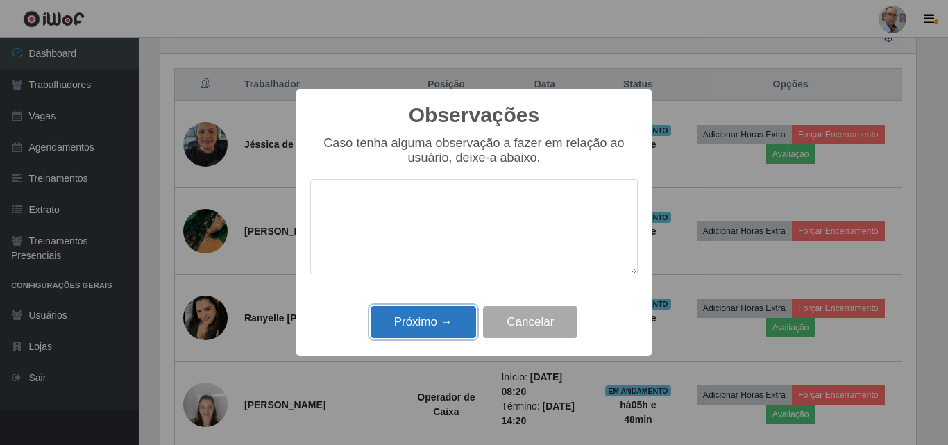
click at [416, 314] on button "Próximo →" at bounding box center [422, 322] width 105 height 33
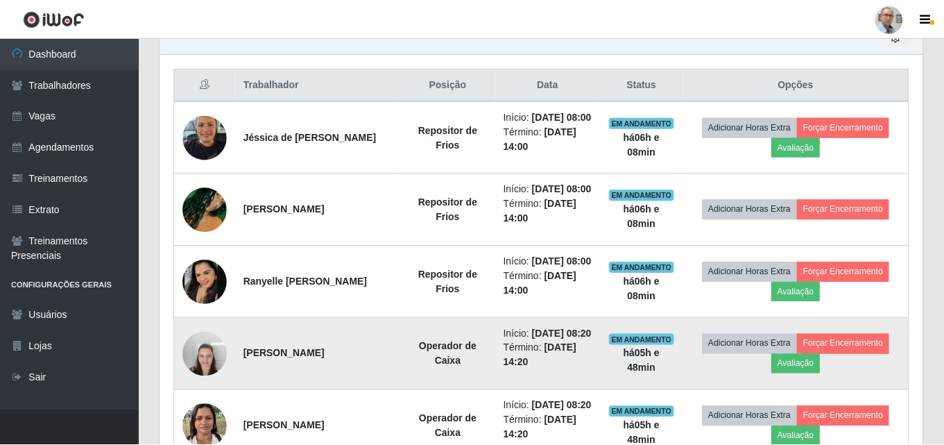
scroll to position [288, 762]
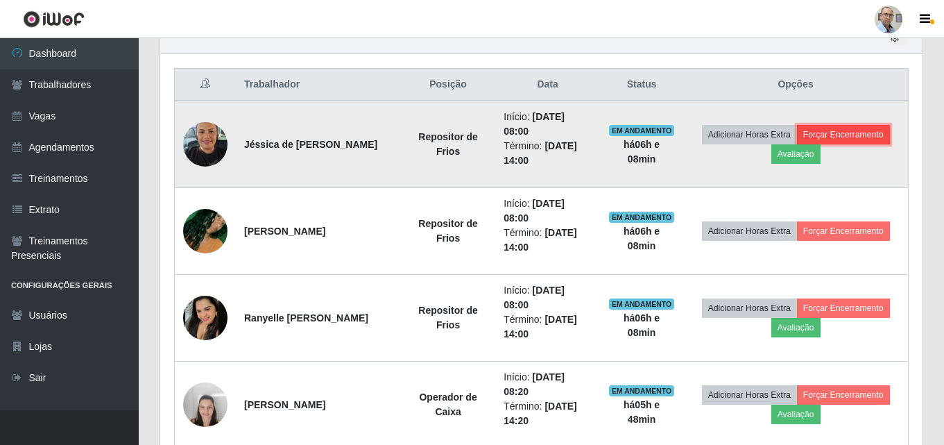
click at [867, 130] on button "Forçar Encerramento" at bounding box center [843, 134] width 93 height 19
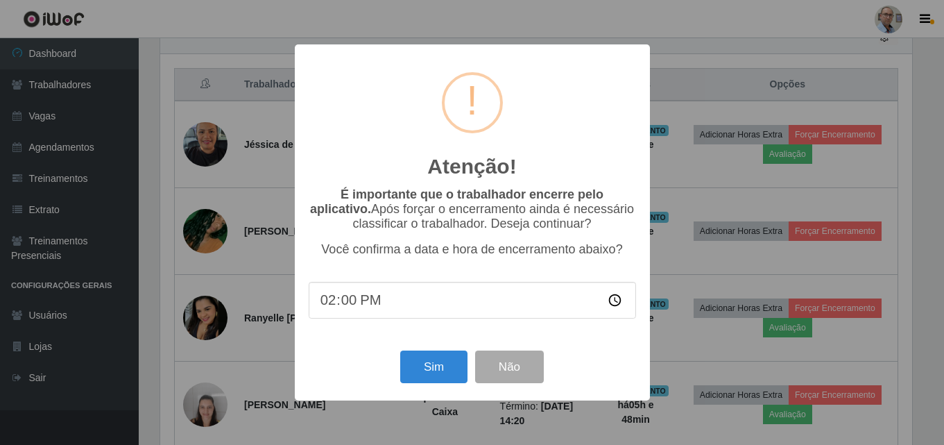
scroll to position [288, 756]
click at [429, 381] on button "Sim" at bounding box center [435, 366] width 67 height 33
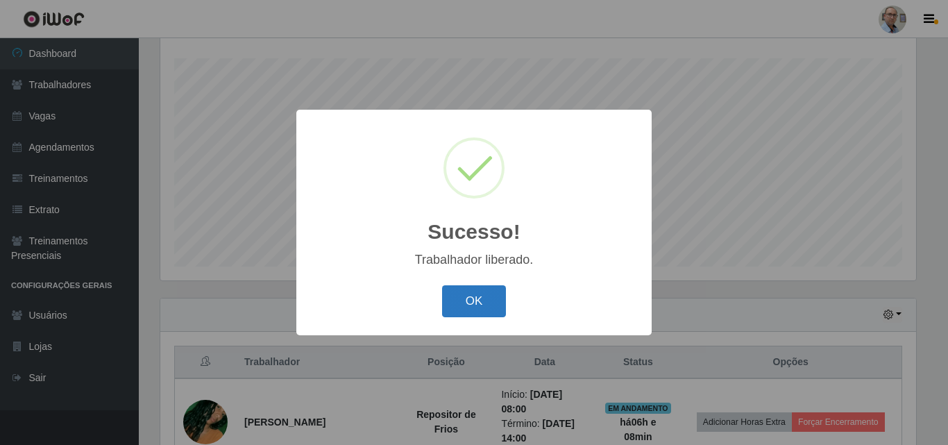
click at [472, 297] on button "OK" at bounding box center [474, 301] width 65 height 33
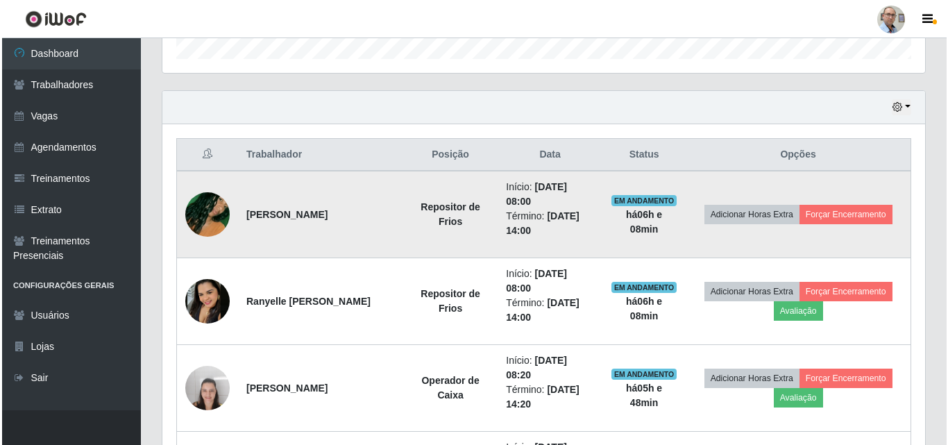
scroll to position [438, 0]
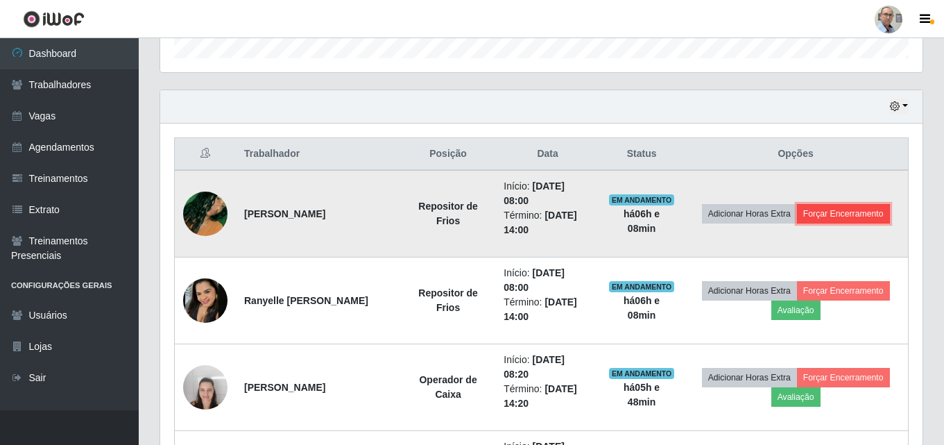
click at [854, 217] on button "Forçar Encerramento" at bounding box center [843, 213] width 93 height 19
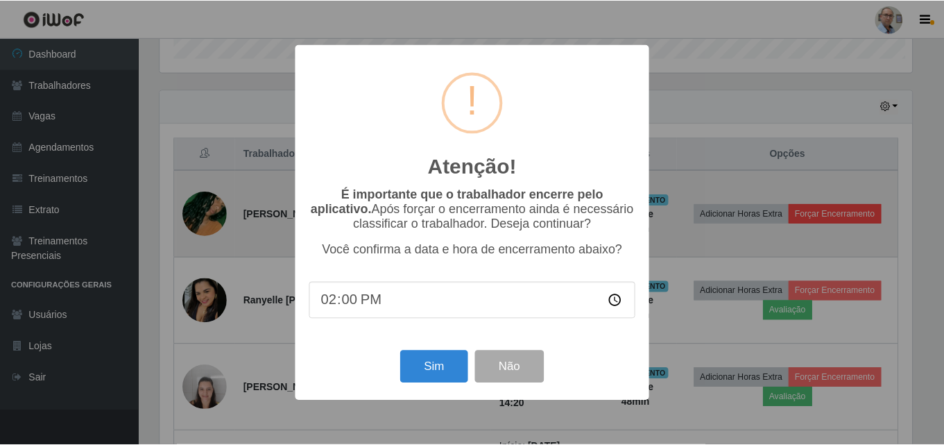
scroll to position [288, 756]
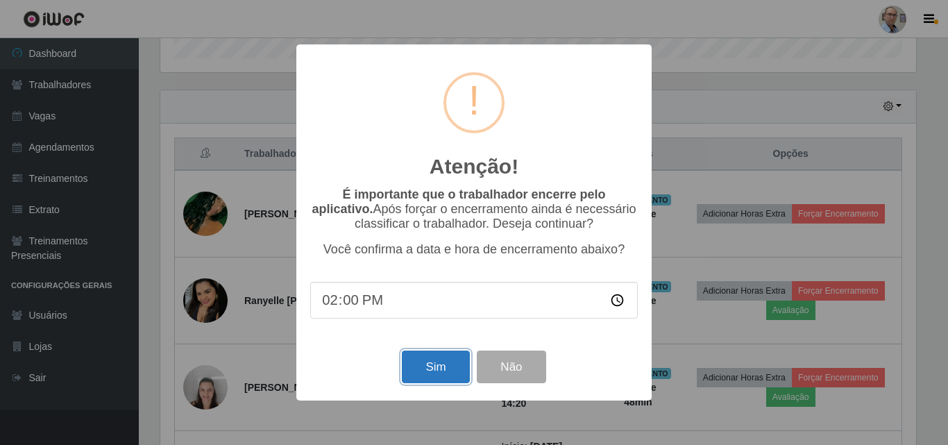
click at [425, 377] on button "Sim" at bounding box center [435, 366] width 67 height 33
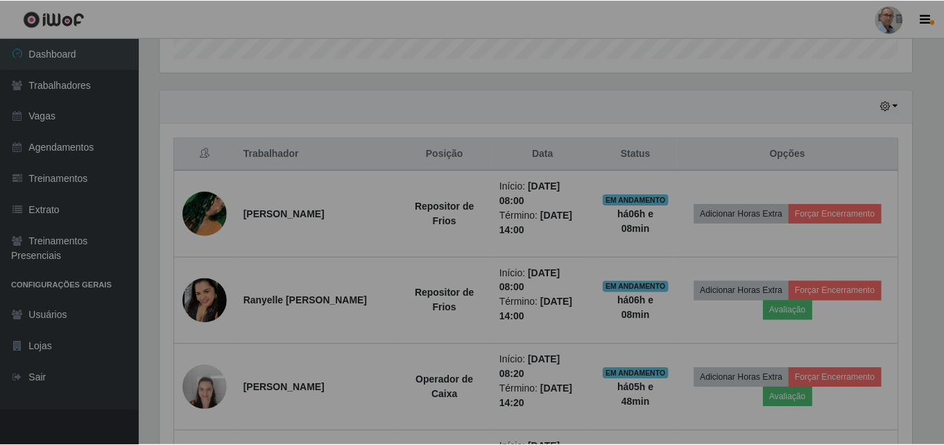
scroll to position [288, 762]
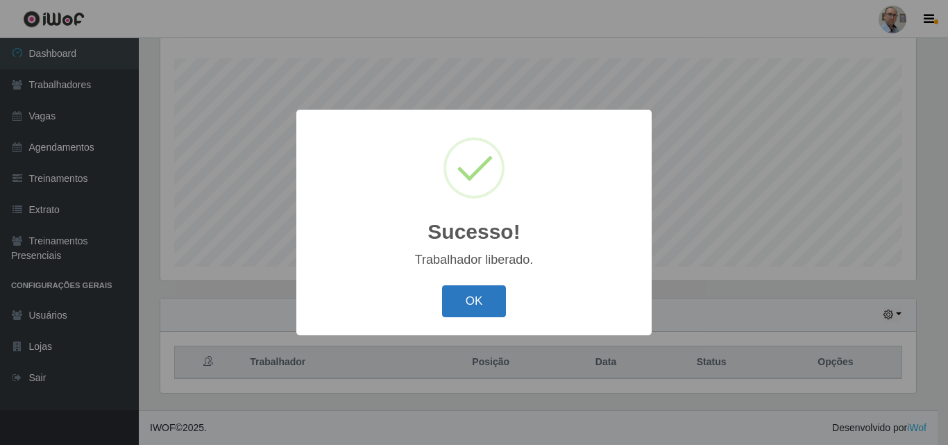
click at [464, 298] on button "OK" at bounding box center [474, 301] width 65 height 33
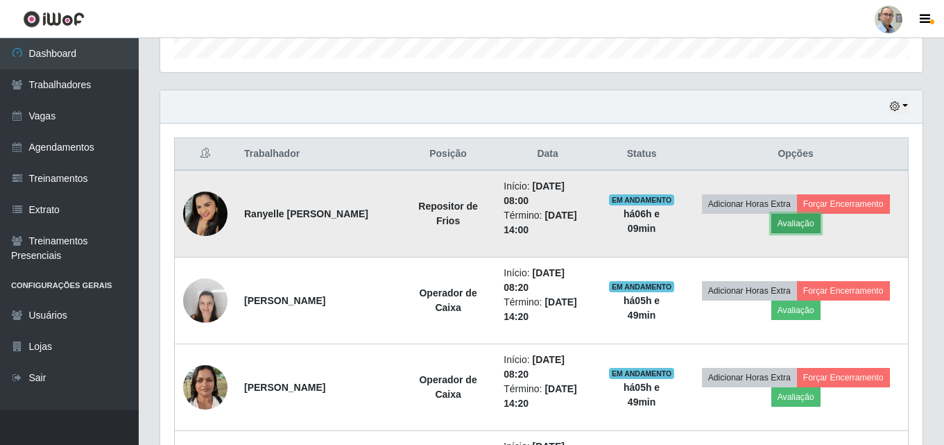
click at [806, 225] on button "Avaliação" at bounding box center [795, 223] width 49 height 19
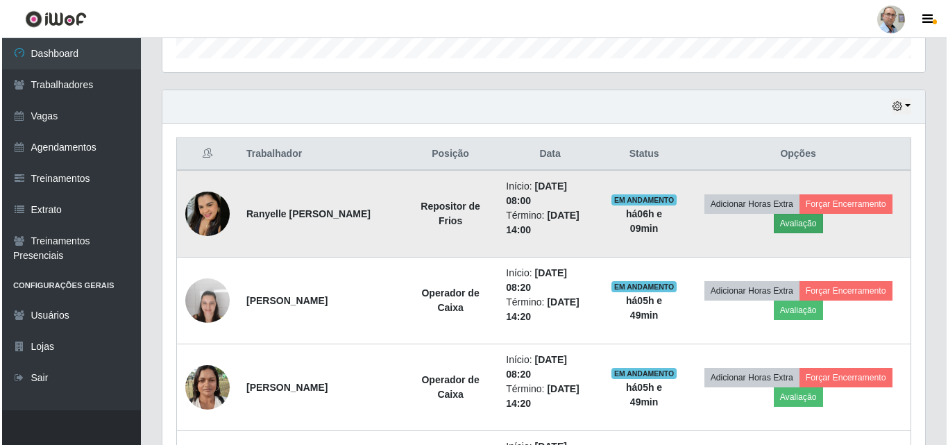
scroll to position [288, 756]
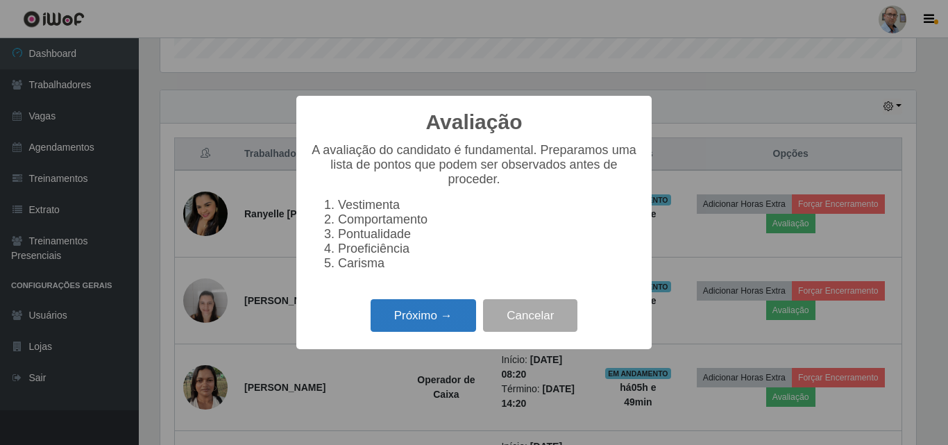
click at [400, 322] on button "Próximo →" at bounding box center [422, 315] width 105 height 33
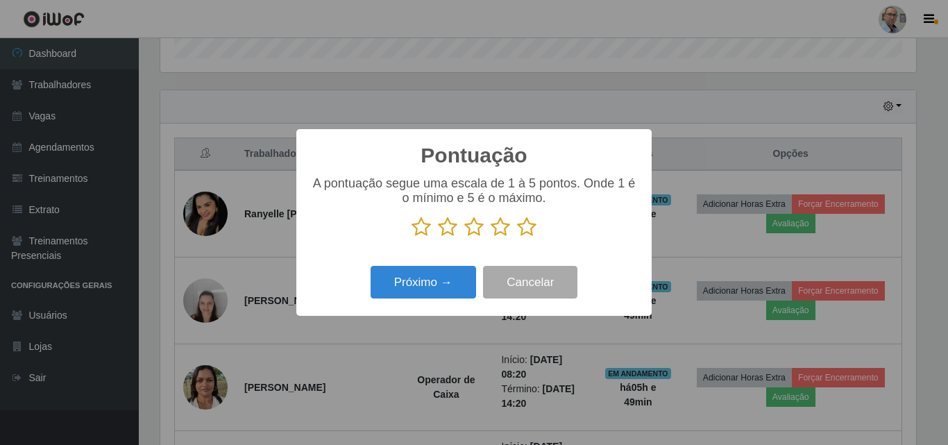
scroll to position [693474, 693007]
click at [531, 229] on icon at bounding box center [526, 226] width 19 height 21
click at [517, 237] on input "radio" at bounding box center [517, 237] width 0 height 0
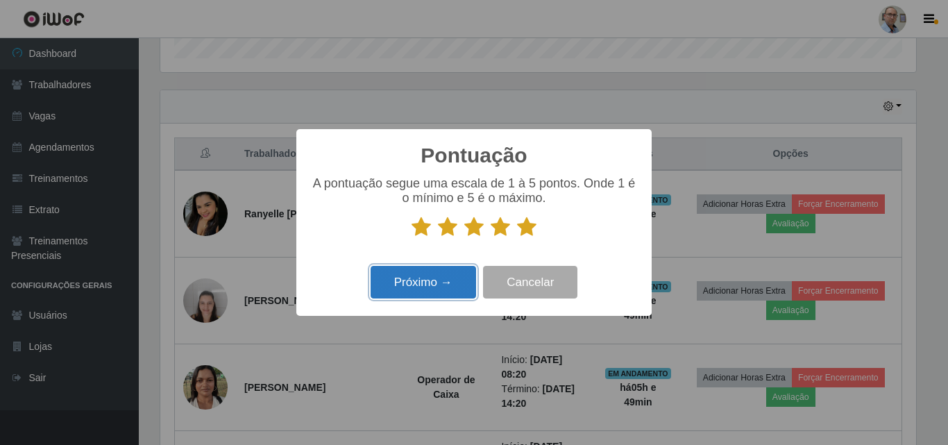
click at [424, 287] on button "Próximo →" at bounding box center [422, 282] width 105 height 33
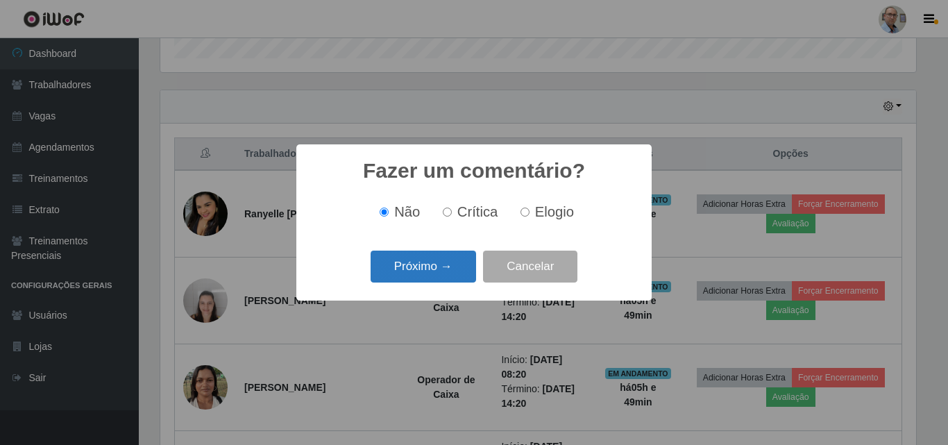
click at [420, 269] on button "Próximo →" at bounding box center [422, 266] width 105 height 33
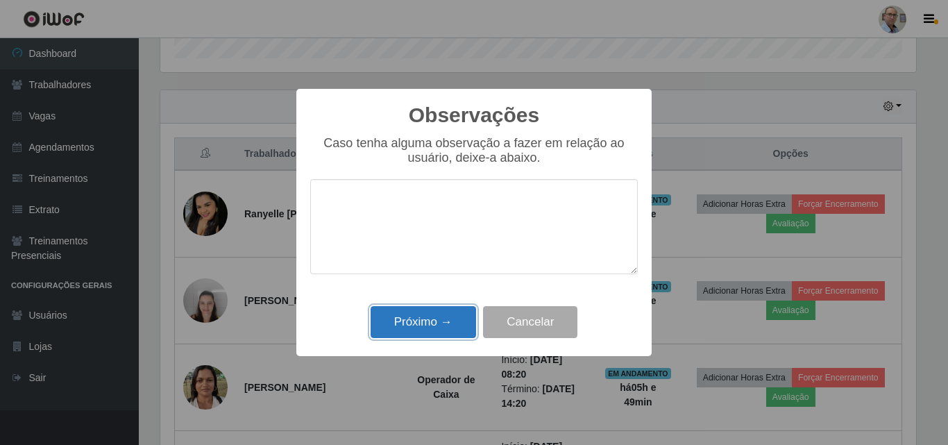
click at [413, 321] on button "Próximo →" at bounding box center [422, 322] width 105 height 33
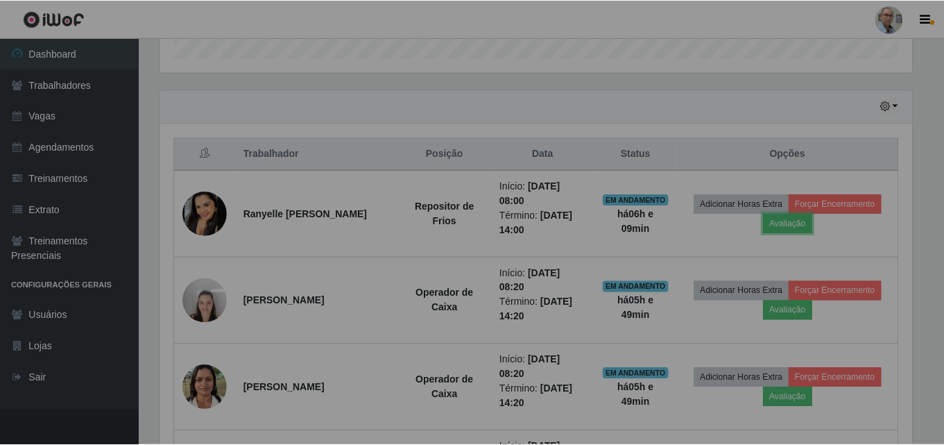
scroll to position [288, 762]
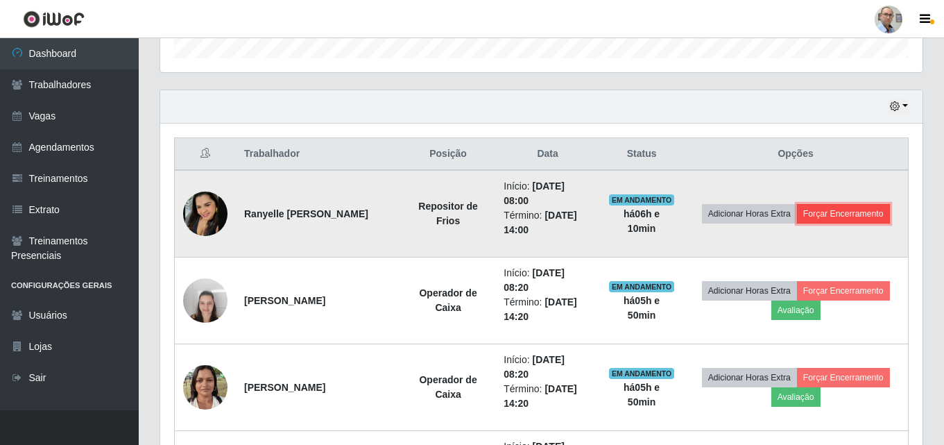
click at [868, 210] on button "Forçar Encerramento" at bounding box center [843, 213] width 93 height 19
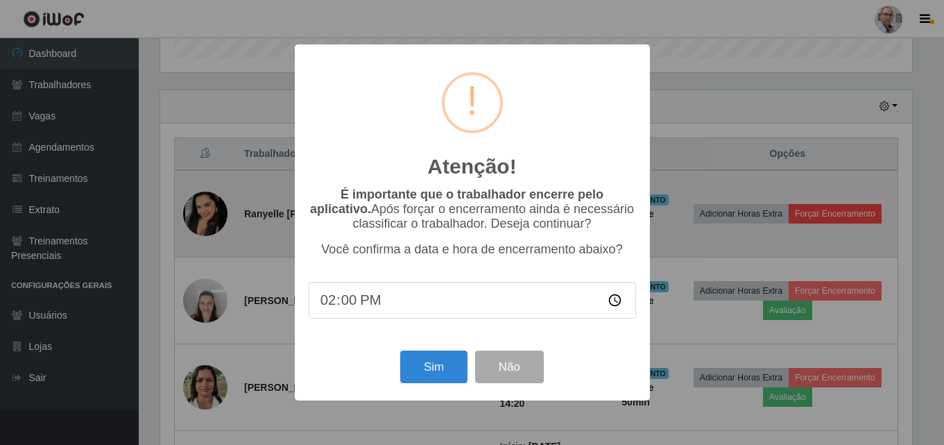
scroll to position [288, 756]
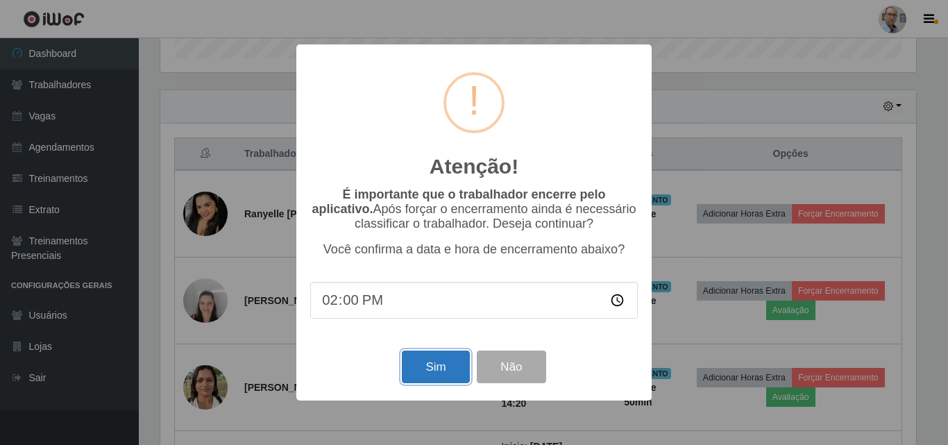
click at [431, 374] on button "Sim" at bounding box center [435, 366] width 67 height 33
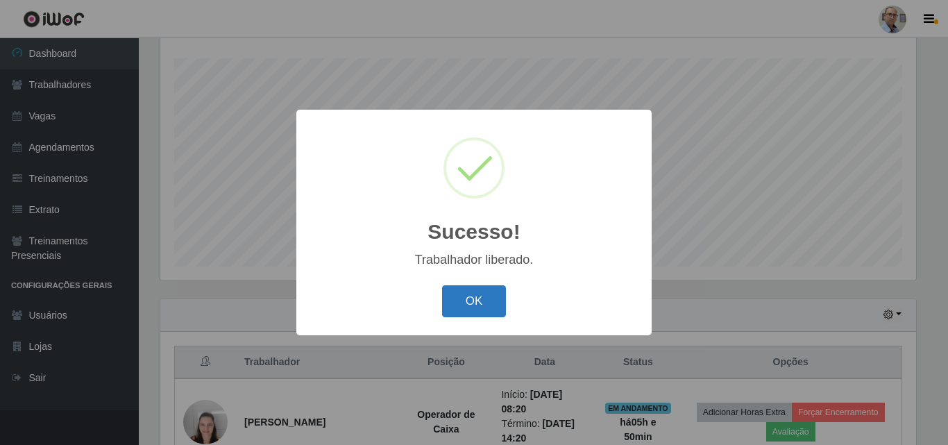
click at [472, 303] on button "OK" at bounding box center [474, 301] width 65 height 33
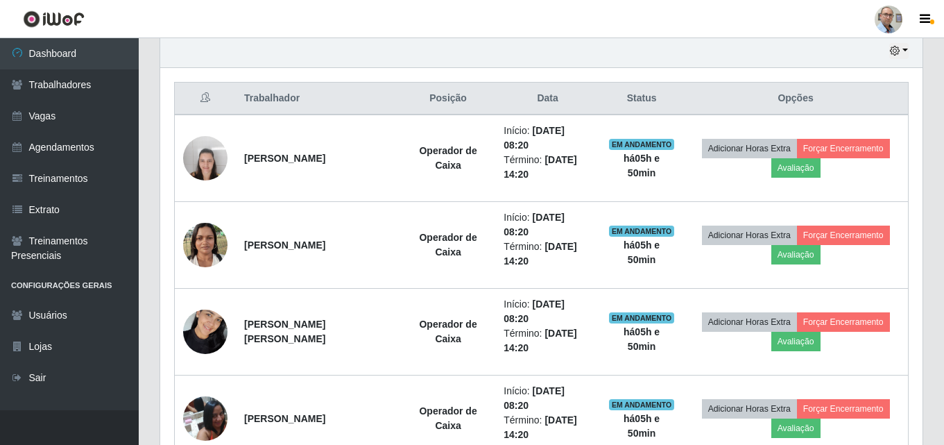
scroll to position [577, 0]
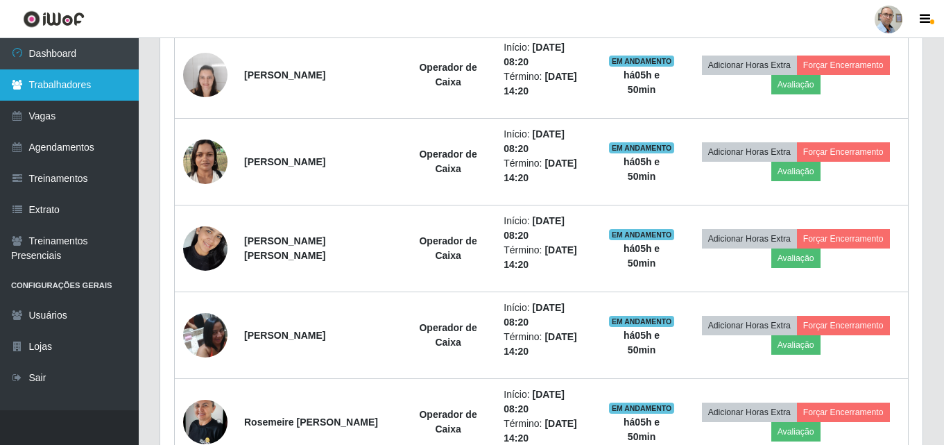
click at [66, 84] on link "Trabalhadores" at bounding box center [69, 84] width 139 height 31
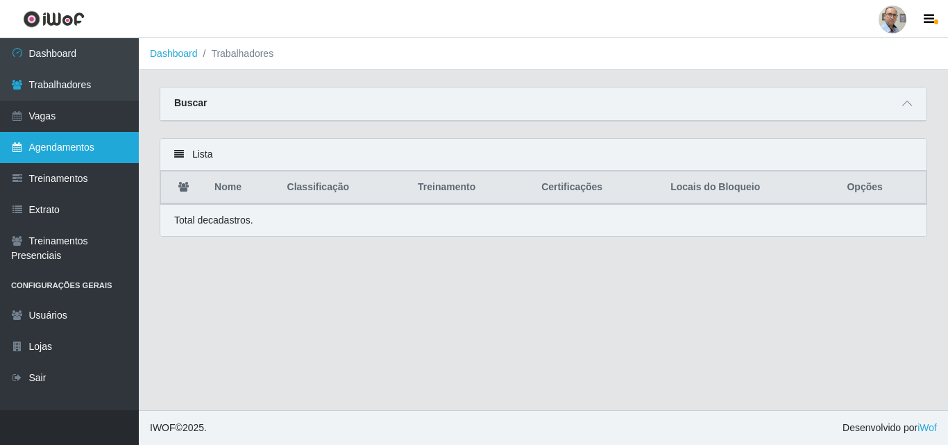
click at [58, 142] on link "Agendamentos" at bounding box center [69, 147] width 139 height 31
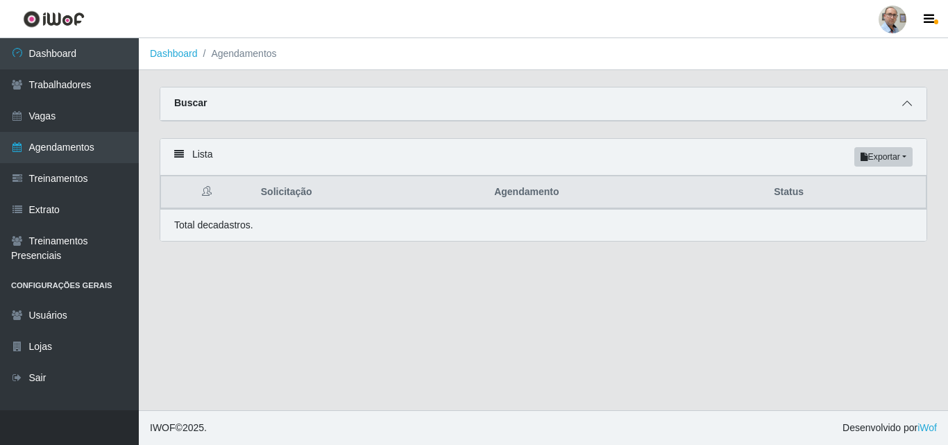
click at [910, 105] on icon at bounding box center [907, 104] width 10 height 10
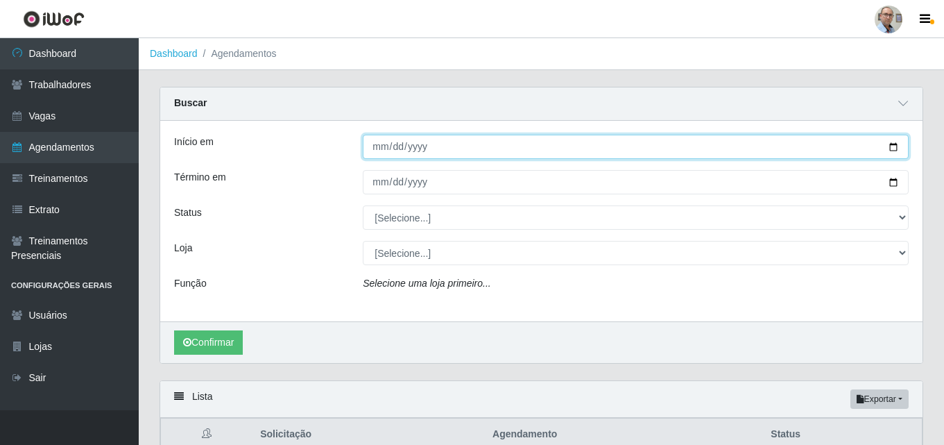
click at [891, 149] on input "Início em" at bounding box center [636, 147] width 546 height 24
type input "[DATE]"
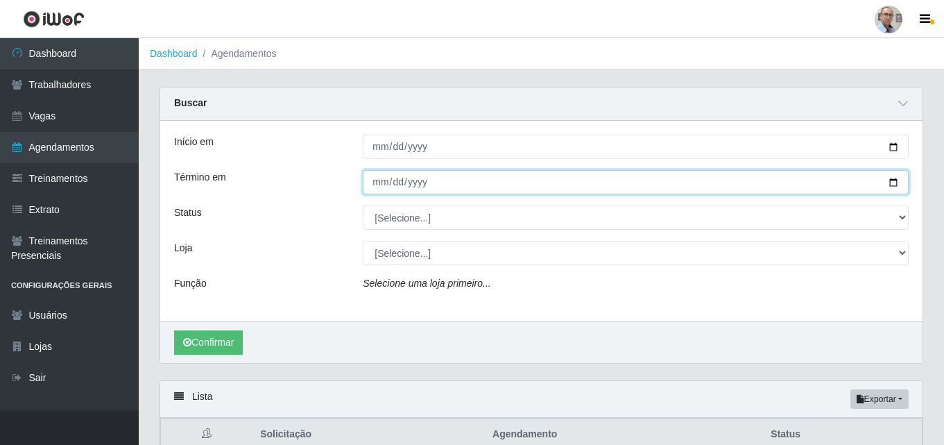
click at [897, 183] on input "Término em" at bounding box center [636, 182] width 546 height 24
type input "[DATE]"
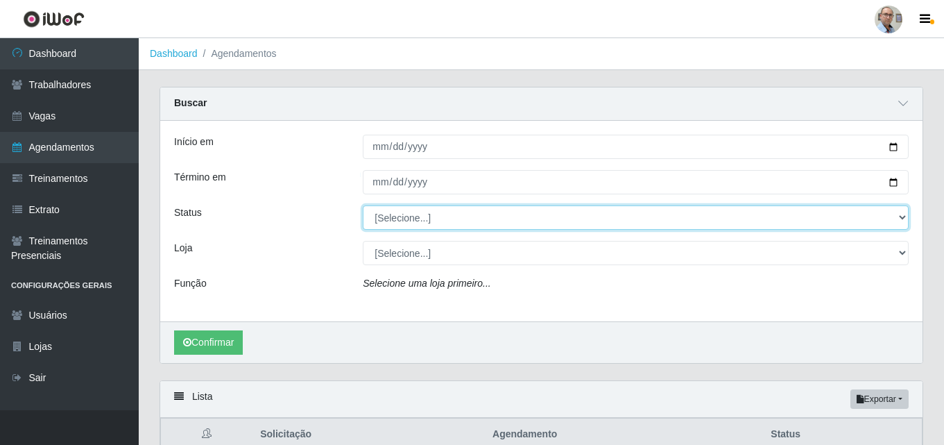
click at [436, 216] on select "[Selecione...] AGENDADO AGUARDANDO LIBERAR EM ANDAMENTO EM REVISÃO FINALIZADO C…" at bounding box center [636, 217] width 546 height 24
select select "AGENDADO"
click at [363, 206] on select "[Selecione...] AGENDADO AGUARDANDO LIBERAR EM ANDAMENTO EM REVISÃO FINALIZADO C…" at bounding box center [636, 217] width 546 height 24
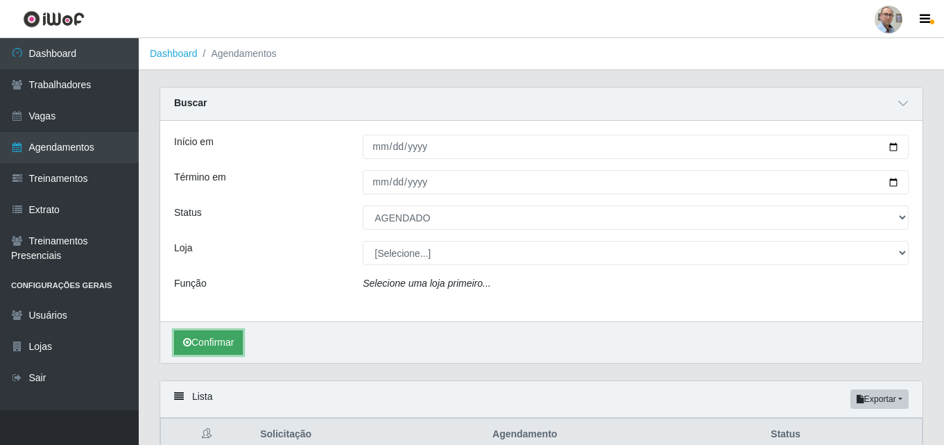
click at [213, 345] on button "Confirmar" at bounding box center [208, 342] width 69 height 24
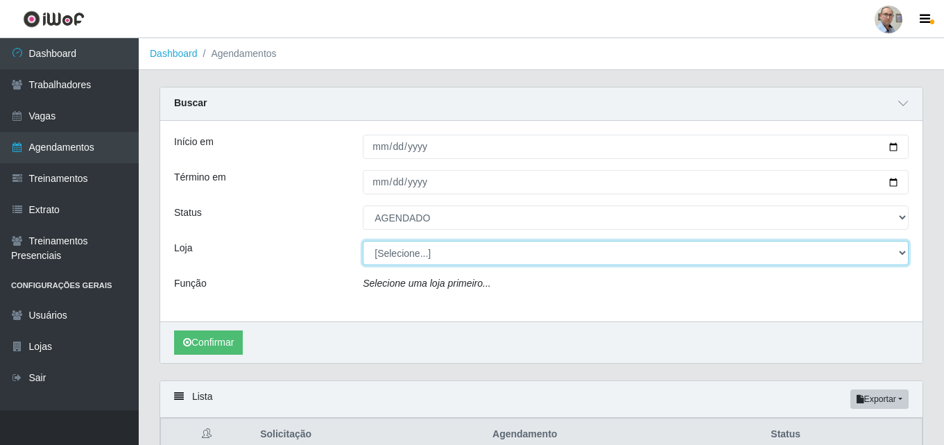
click at [409, 252] on select "[Selecione...] Mar Vermelho - Loja 04" at bounding box center [636, 253] width 546 height 24
select select "251"
click at [363, 241] on select "[Selecione...] Mar Vermelho - Loja 04" at bounding box center [636, 253] width 546 height 24
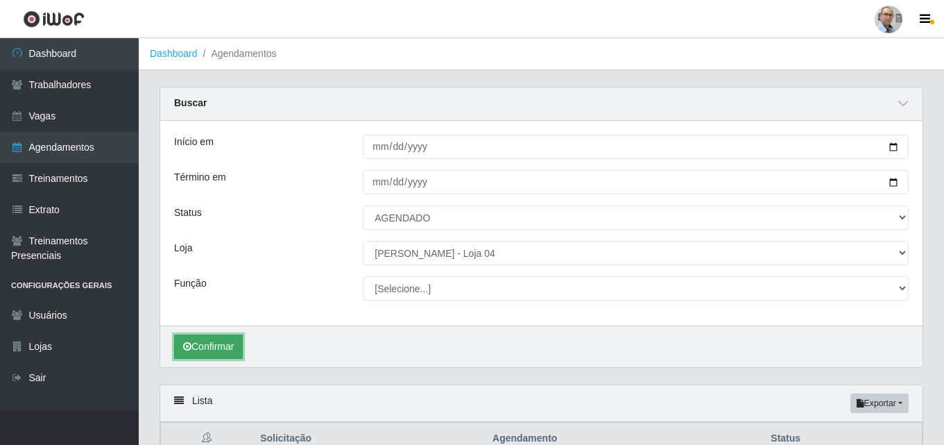
click at [210, 344] on button "Confirmar" at bounding box center [208, 346] width 69 height 24
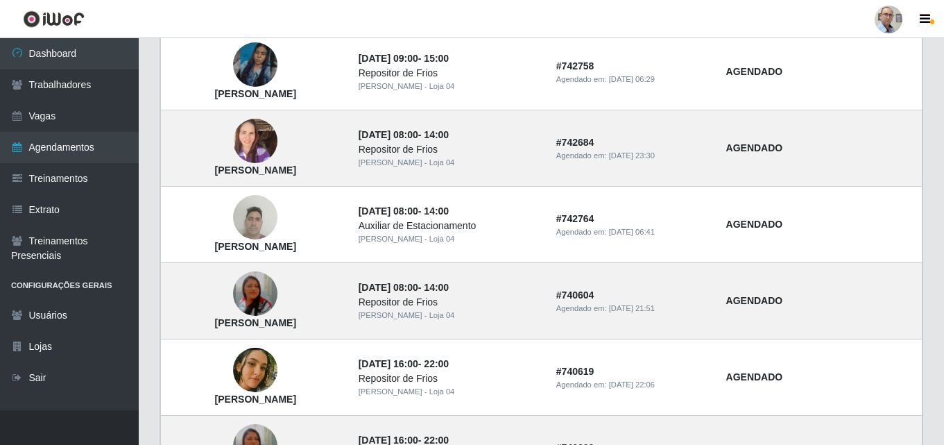
scroll to position [902, 0]
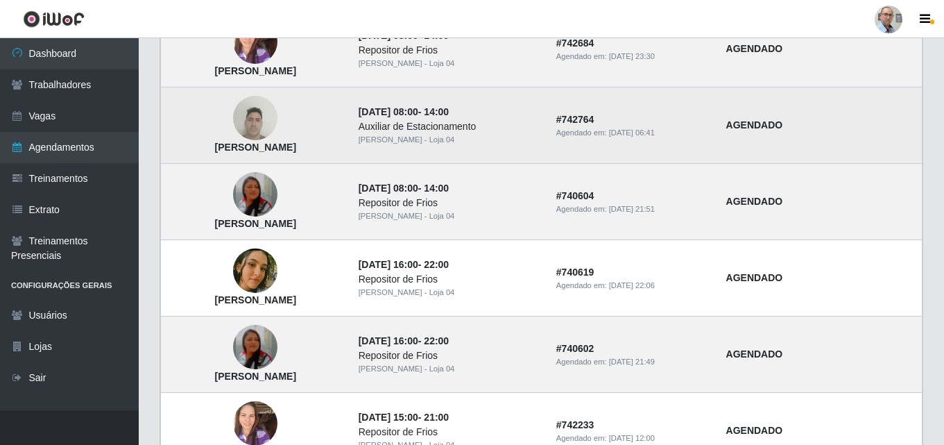
click at [304, 125] on td "Lissandro Ferreira dos Anjos Fernandes" at bounding box center [255, 125] width 189 height 76
click at [278, 121] on img at bounding box center [255, 118] width 44 height 59
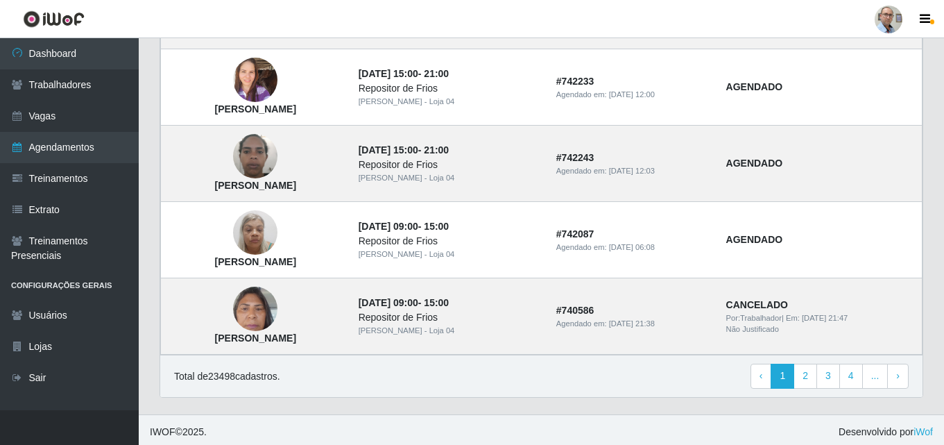
scroll to position [1249, 0]
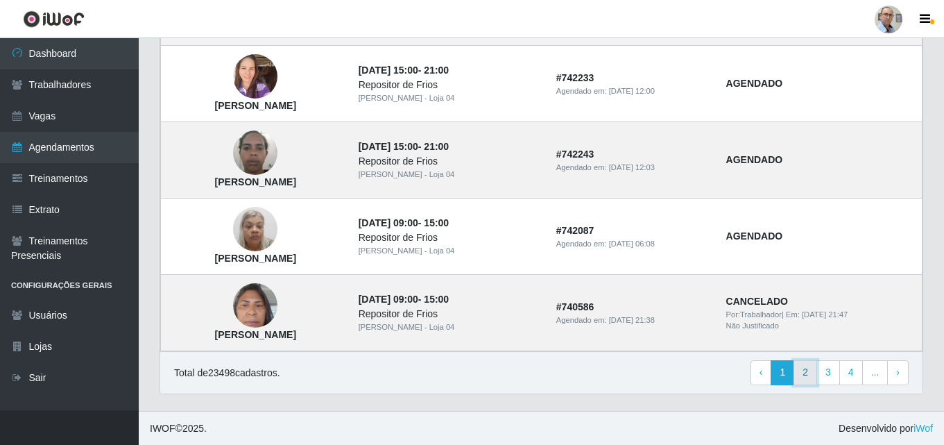
click at [803, 370] on link "2" at bounding box center [806, 372] width 24 height 25
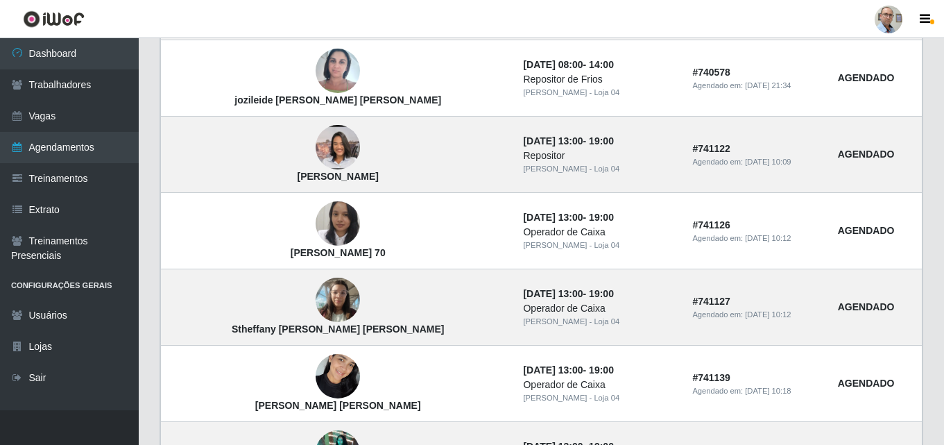
scroll to position [763, 0]
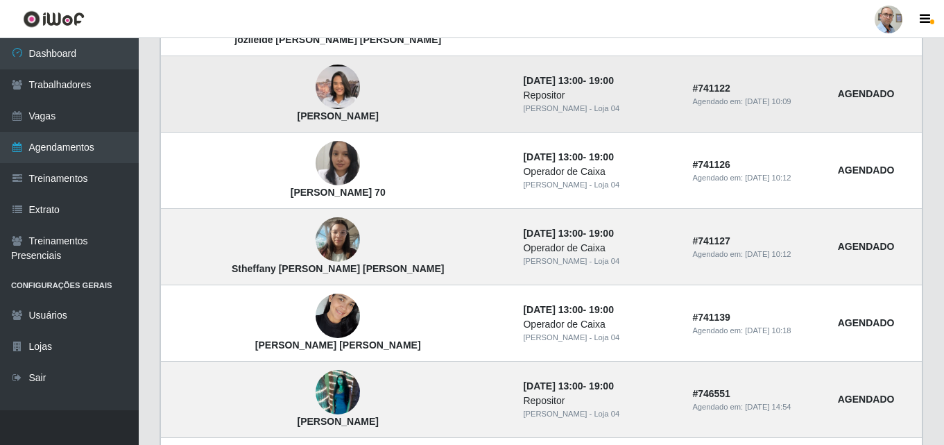
click at [283, 68] on td "mikarla Pereira Da Silva" at bounding box center [338, 94] width 355 height 76
click at [316, 83] on img at bounding box center [338, 86] width 44 height 99
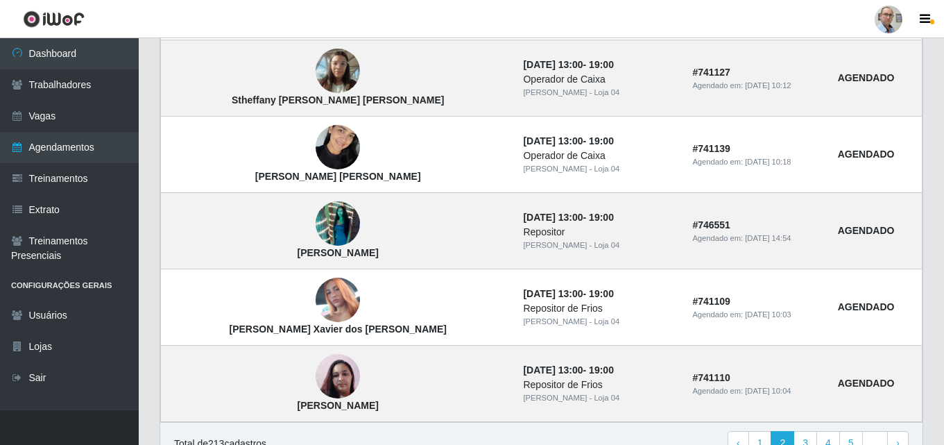
scroll to position [1004, 0]
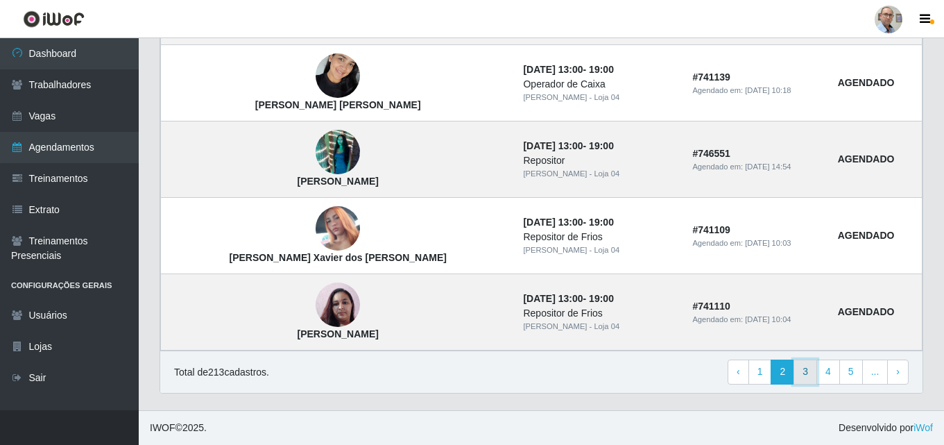
click at [805, 376] on link "3" at bounding box center [806, 371] width 24 height 25
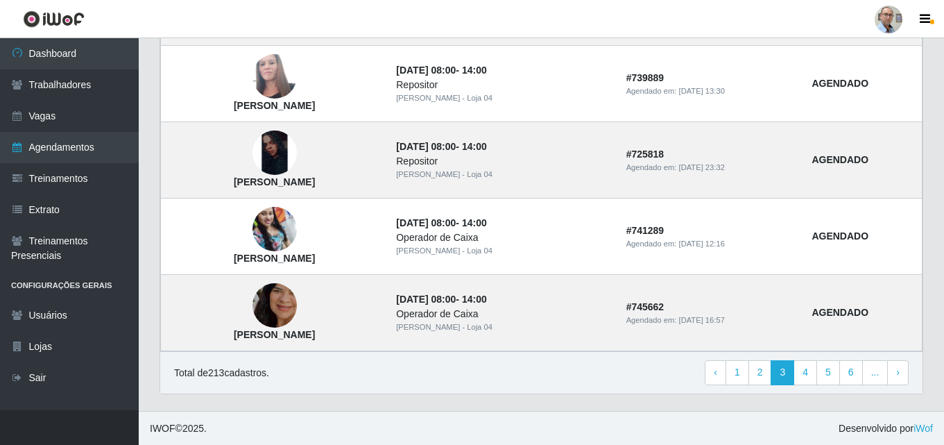
scroll to position [1004, 0]
click at [811, 373] on link "4" at bounding box center [806, 371] width 24 height 25
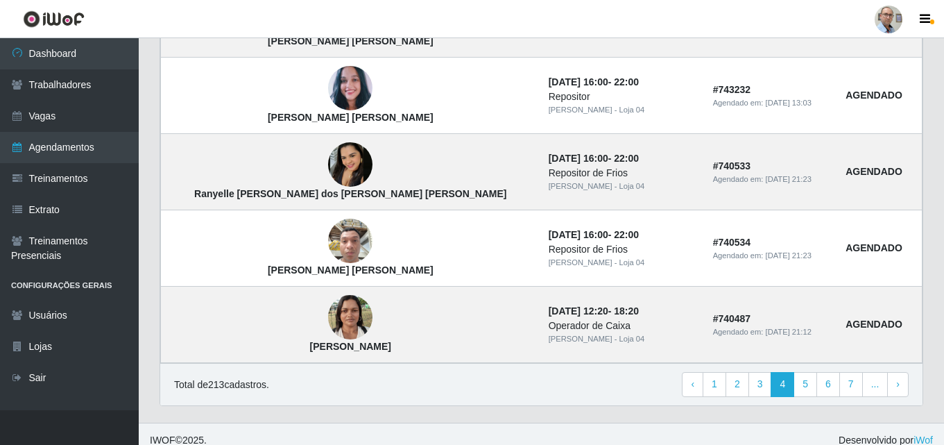
scroll to position [1004, 0]
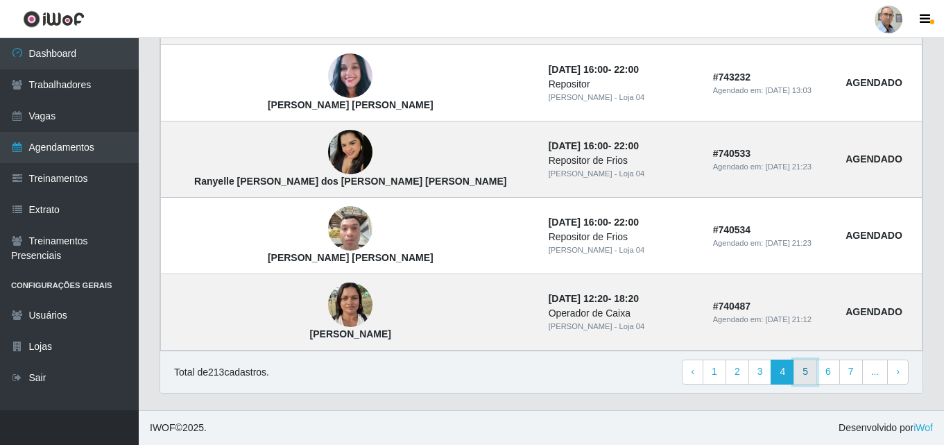
click at [806, 373] on link "5" at bounding box center [806, 371] width 24 height 25
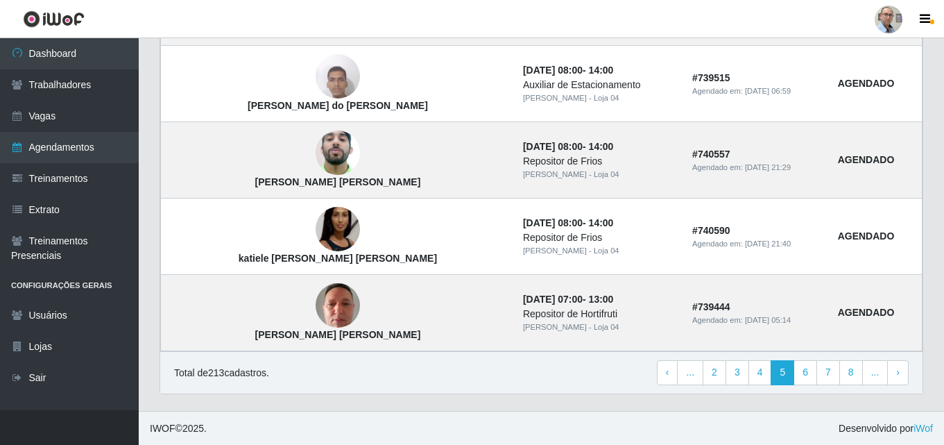
scroll to position [1004, 0]
click at [805, 370] on link "6" at bounding box center [806, 371] width 24 height 25
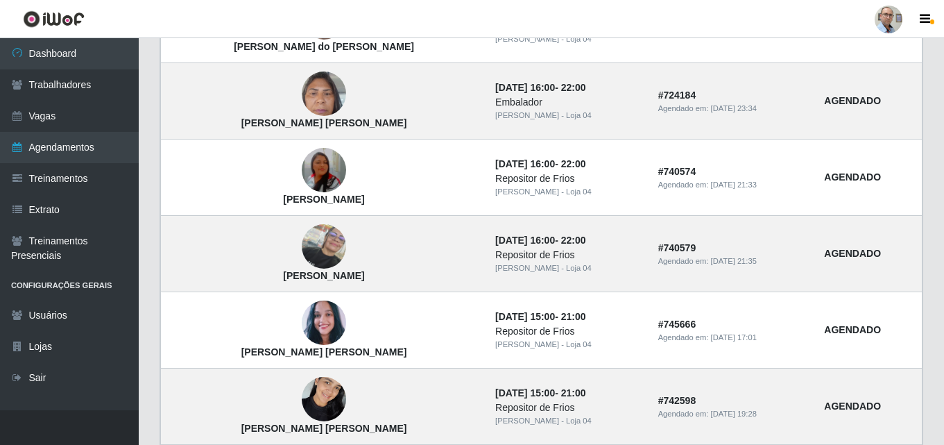
scroll to position [1004, 0]
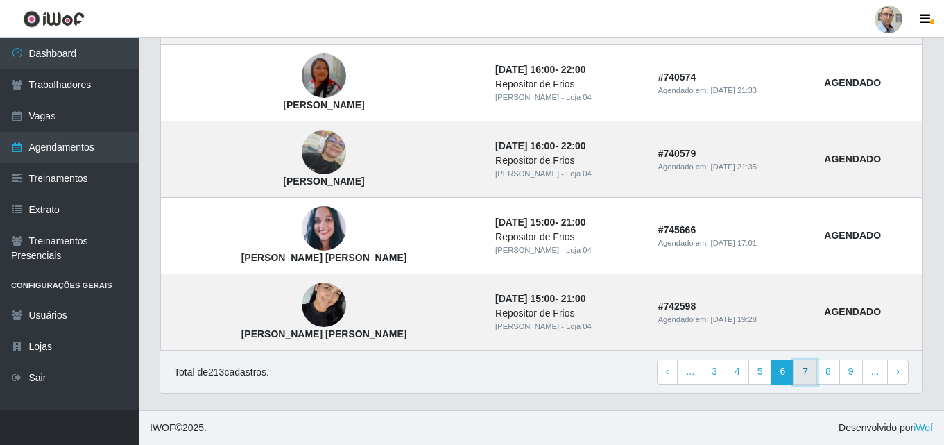
click at [807, 370] on link "7" at bounding box center [806, 371] width 24 height 25
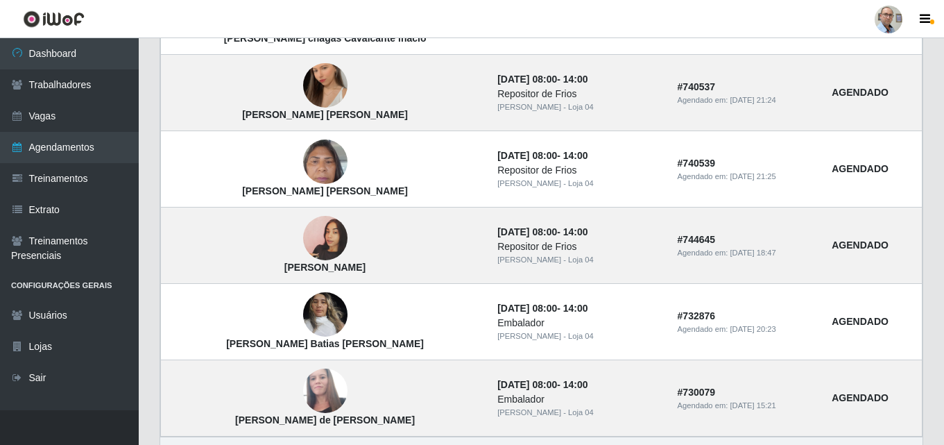
scroll to position [971, 0]
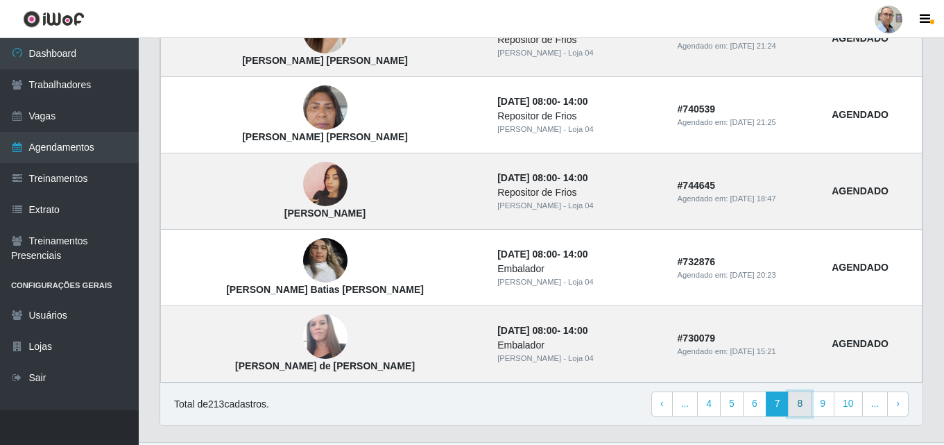
click at [808, 404] on link "8" at bounding box center [800, 403] width 24 height 25
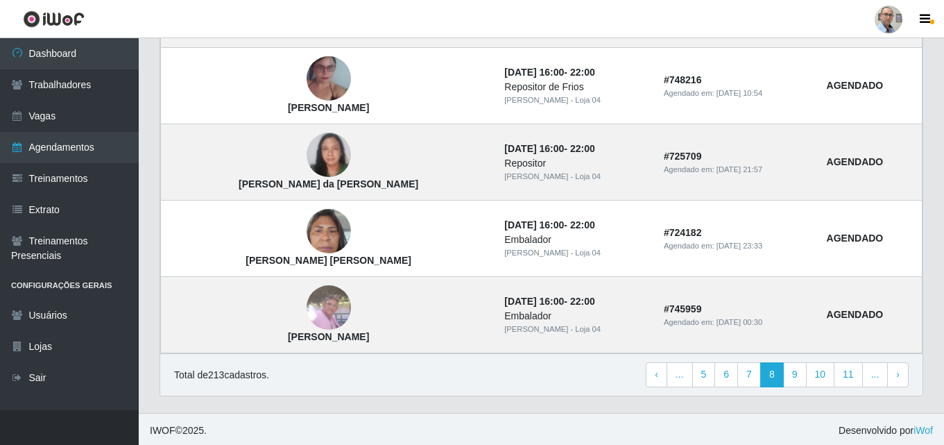
scroll to position [1004, 0]
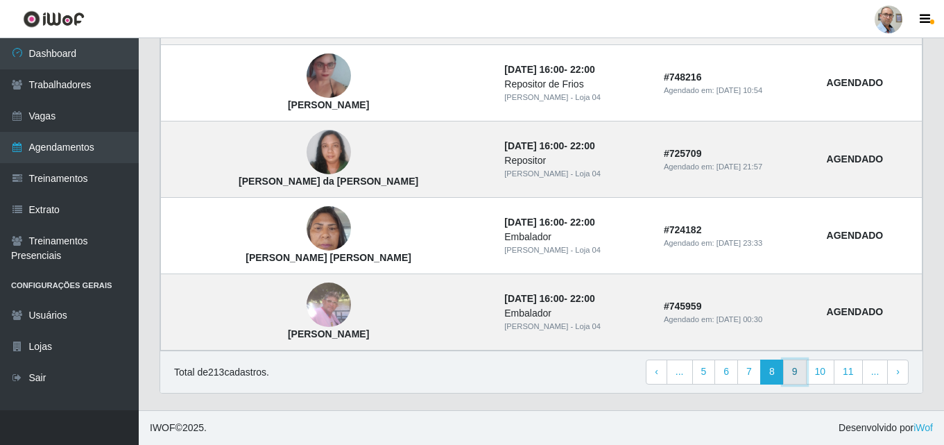
click at [796, 368] on link "9" at bounding box center [795, 371] width 24 height 25
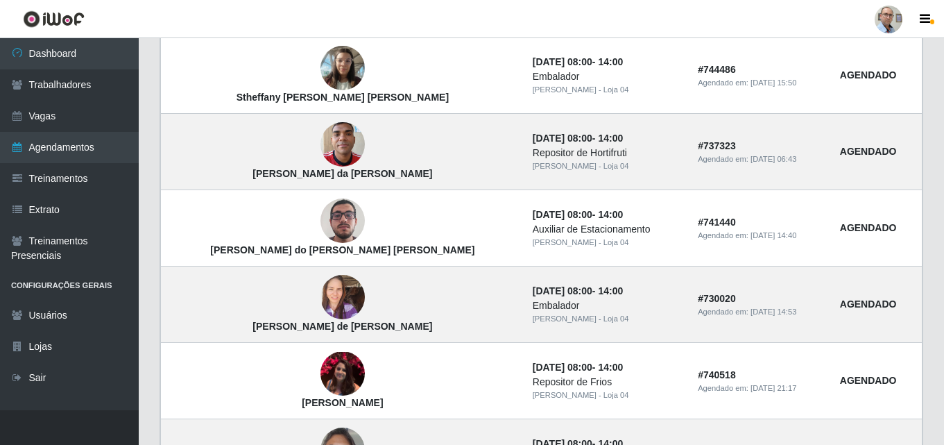
scroll to position [971, 0]
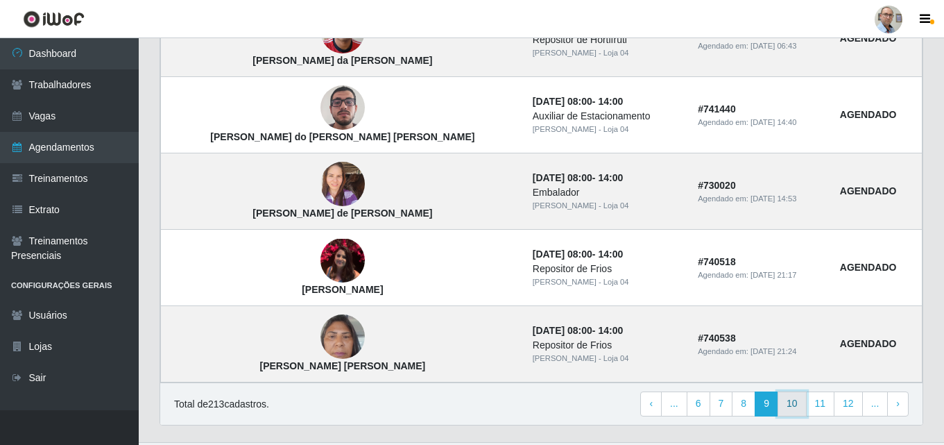
click at [798, 413] on link "10" at bounding box center [792, 403] width 29 height 25
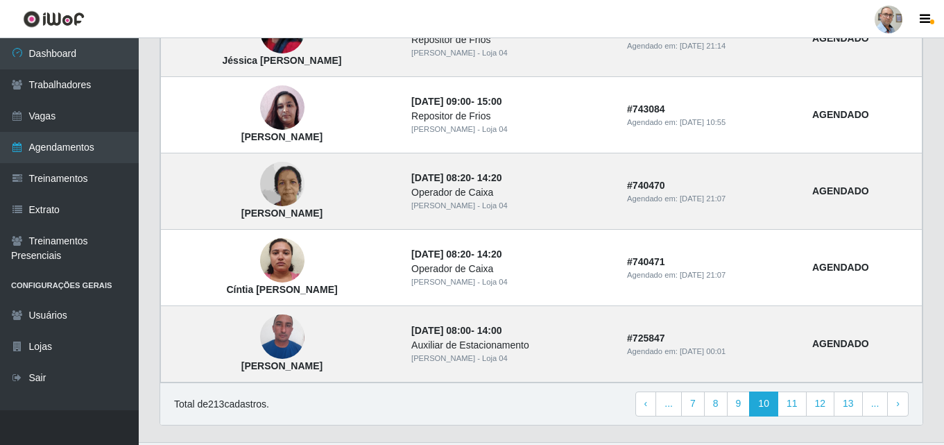
scroll to position [1004, 0]
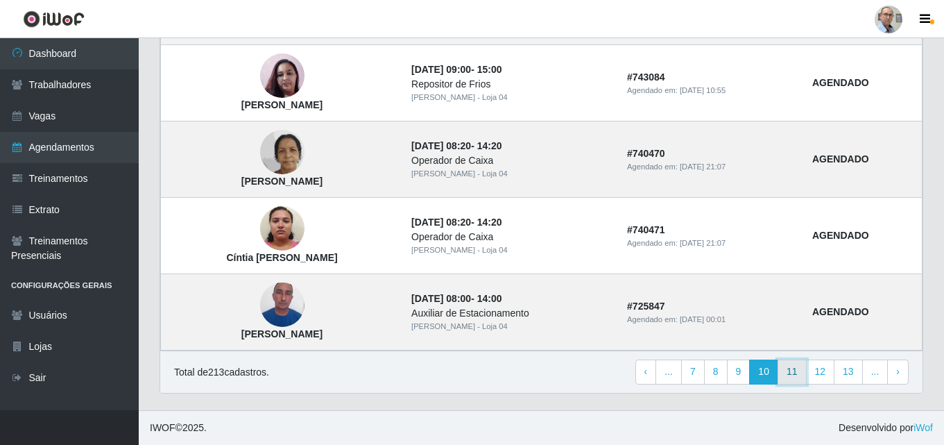
click at [795, 371] on link "11" at bounding box center [792, 371] width 29 height 25
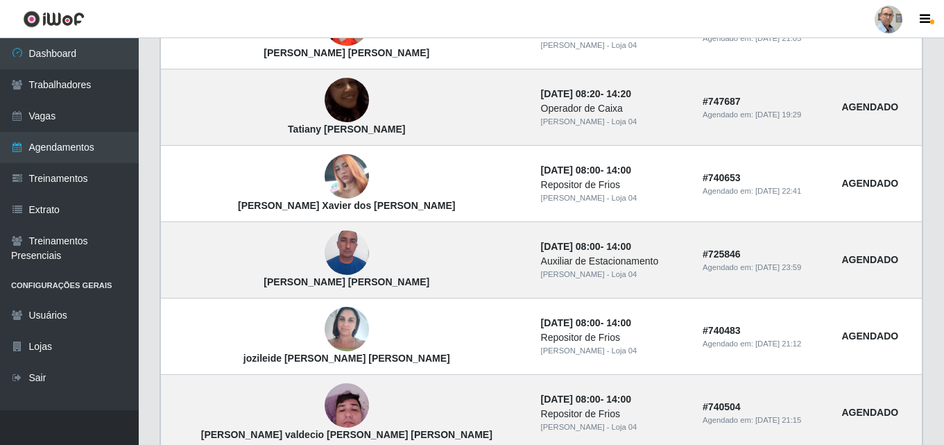
scroll to position [971, 0]
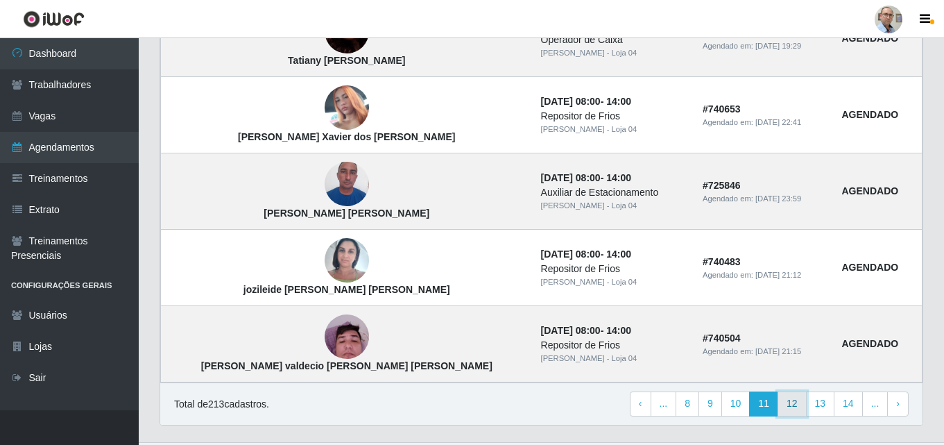
click at [805, 404] on link "12" at bounding box center [792, 403] width 29 height 25
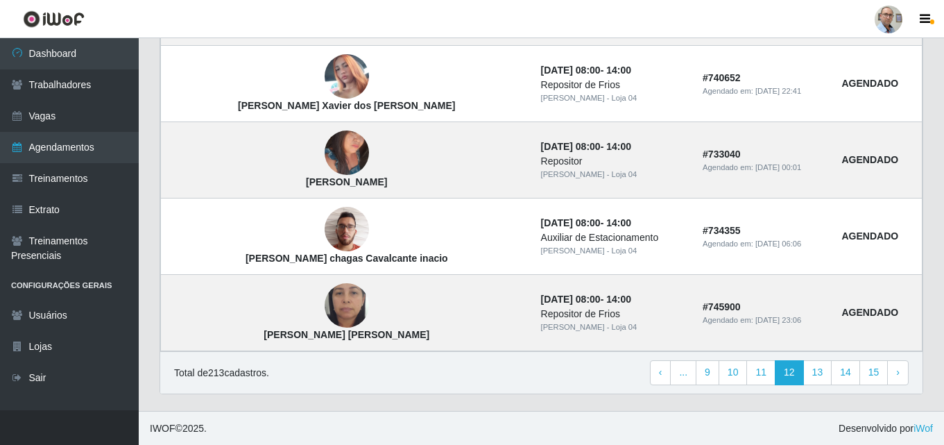
scroll to position [1004, 0]
click at [819, 369] on link "13" at bounding box center [817, 371] width 29 height 25
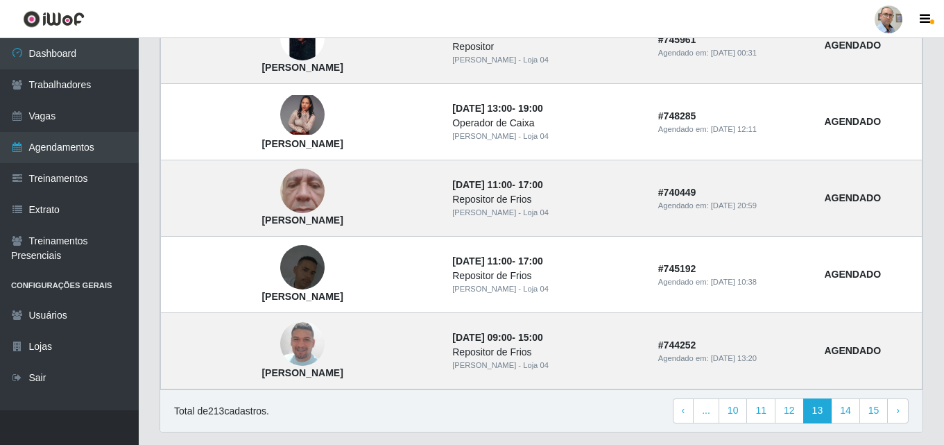
scroll to position [971, 0]
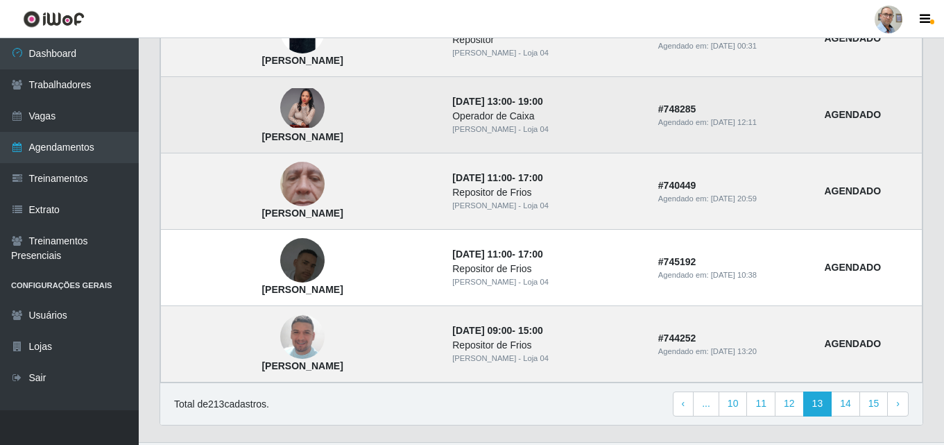
click at [280, 113] on img at bounding box center [302, 108] width 44 height 40
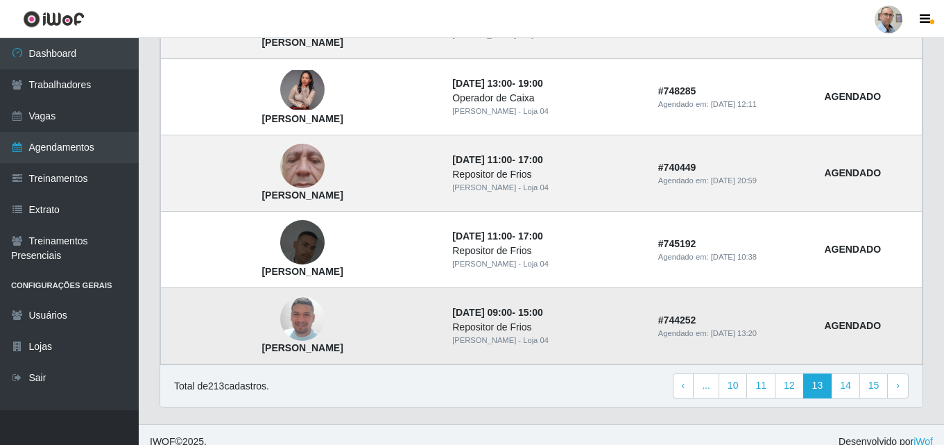
scroll to position [1004, 0]
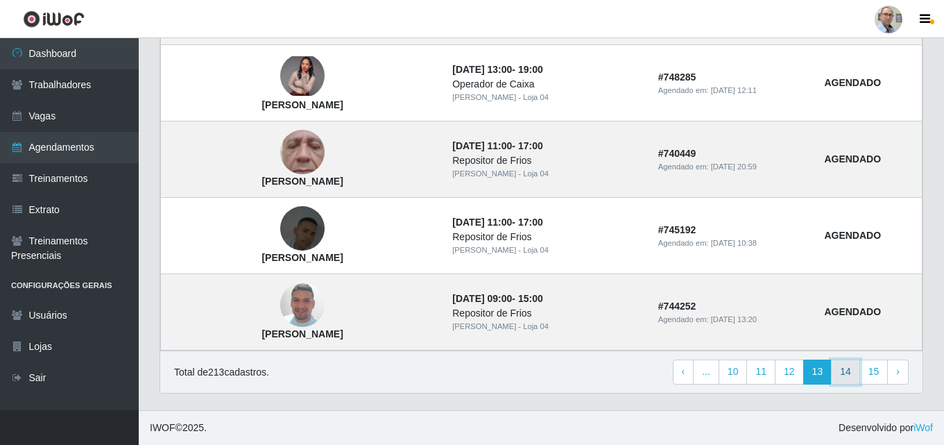
click at [844, 366] on link "14" at bounding box center [845, 371] width 29 height 25
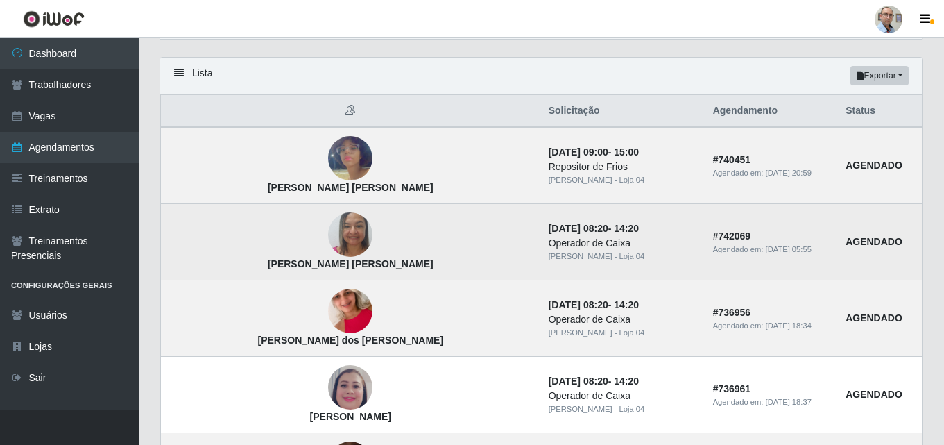
scroll to position [208, 0]
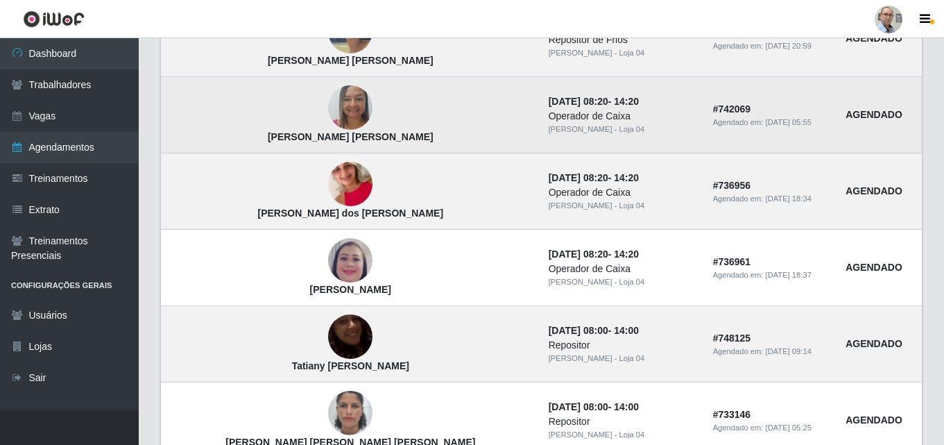
click at [328, 104] on img at bounding box center [350, 107] width 44 height 59
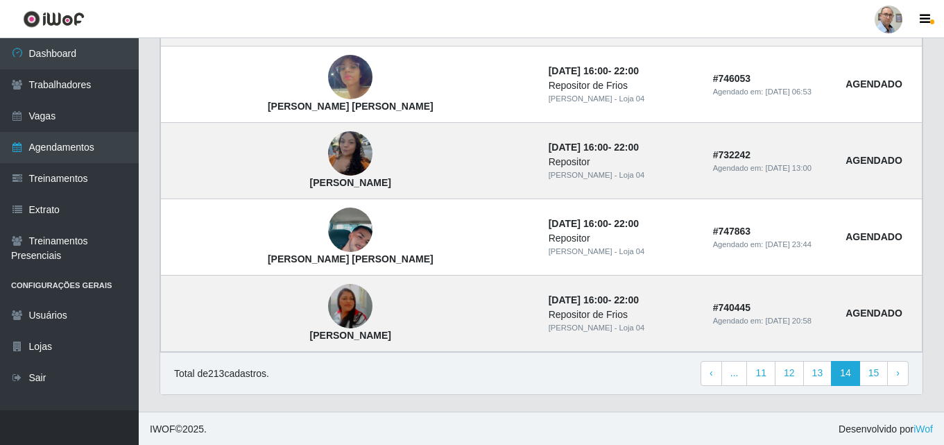
scroll to position [1004, 0]
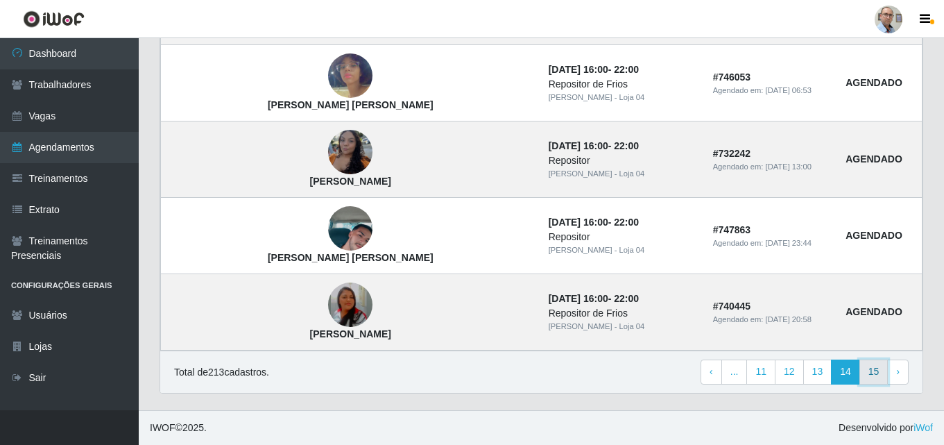
click at [878, 370] on link "15" at bounding box center [874, 371] width 29 height 25
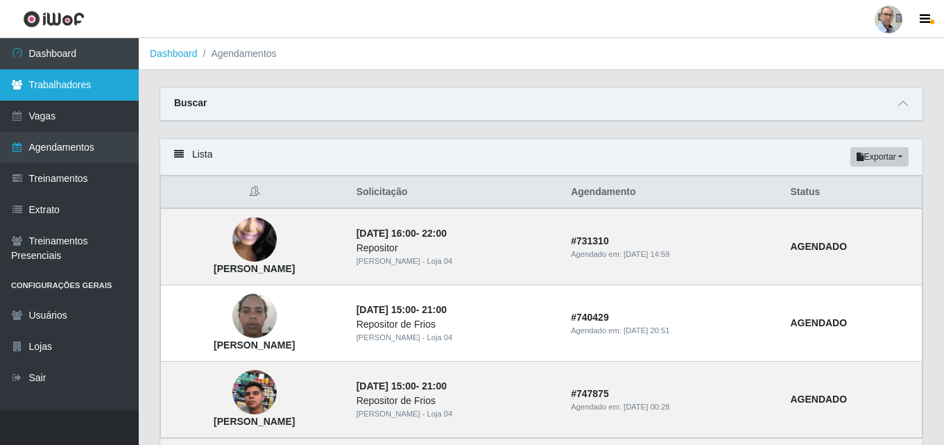
click at [56, 70] on link "Trabalhadores" at bounding box center [69, 84] width 139 height 31
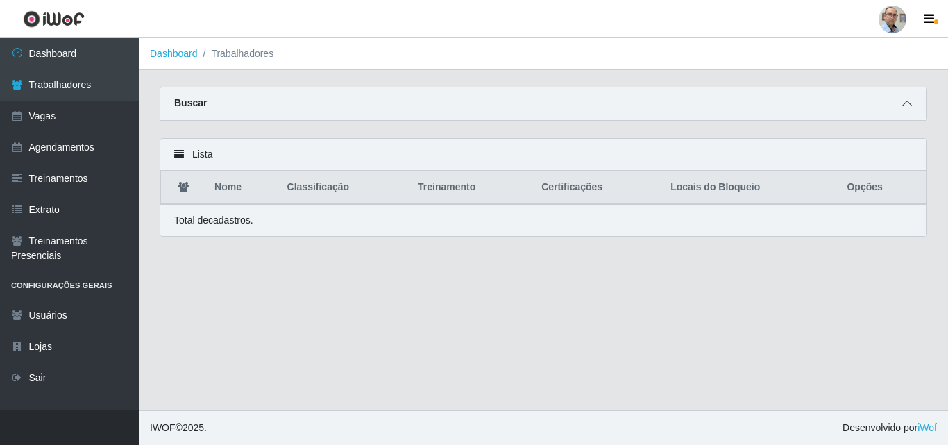
click at [905, 103] on icon at bounding box center [907, 104] width 10 height 10
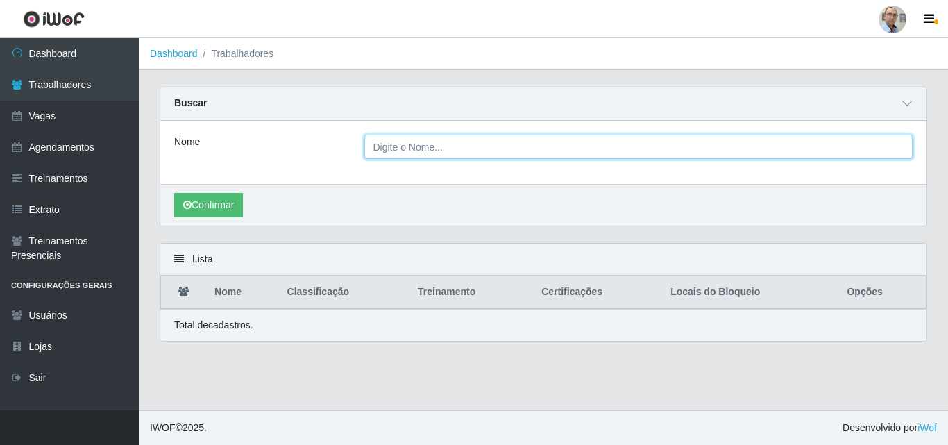
click at [459, 147] on input "Nome" at bounding box center [638, 147] width 549 height 24
type input "natalia"
click at [174, 193] on button "Confirmar" at bounding box center [208, 205] width 69 height 24
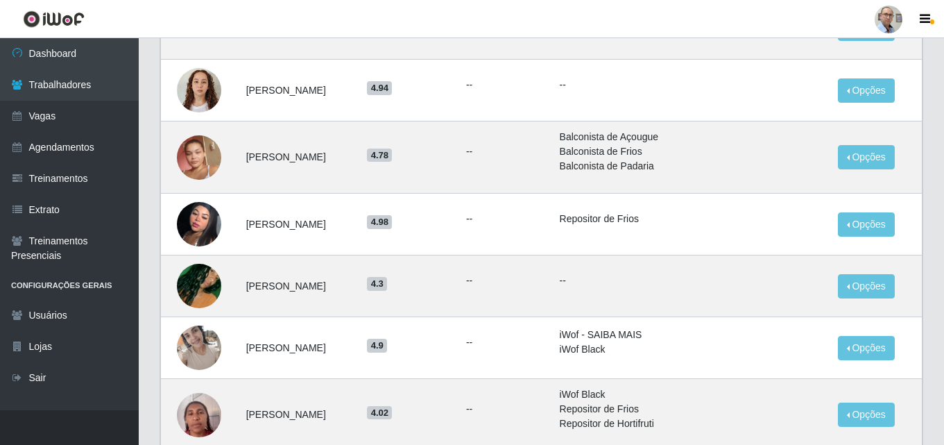
scroll to position [347, 0]
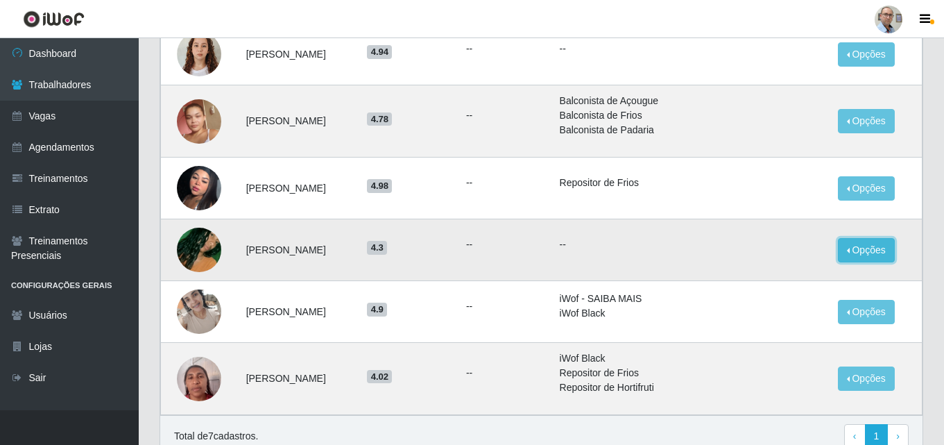
click at [882, 249] on button "Opções" at bounding box center [866, 250] width 57 height 24
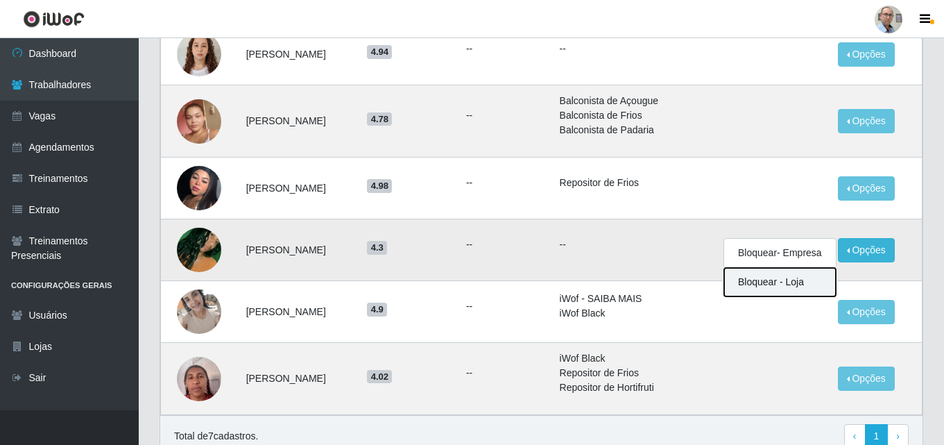
click at [767, 282] on button "Bloquear - Loja" at bounding box center [780, 282] width 112 height 28
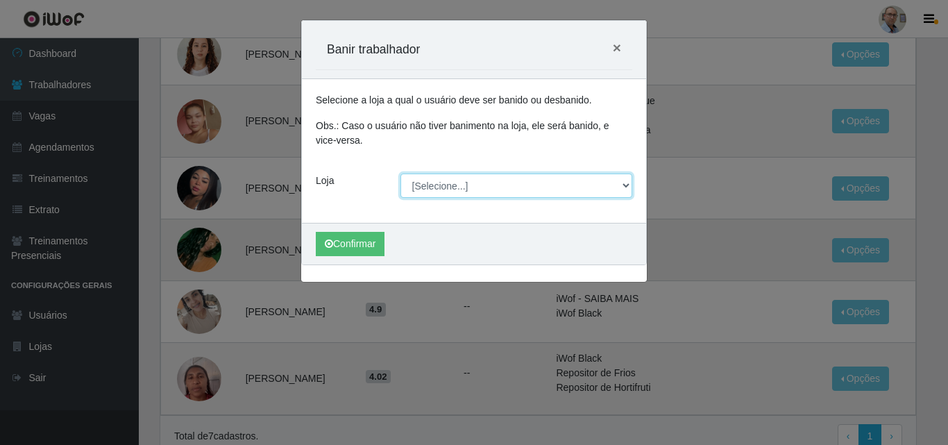
click at [444, 186] on select "[Selecione...] Mar Vermelho - Loja 04" at bounding box center [516, 185] width 232 height 24
select select "251"
click at [400, 173] on select "[Selecione...] Mar Vermelho - Loja 04" at bounding box center [516, 185] width 232 height 24
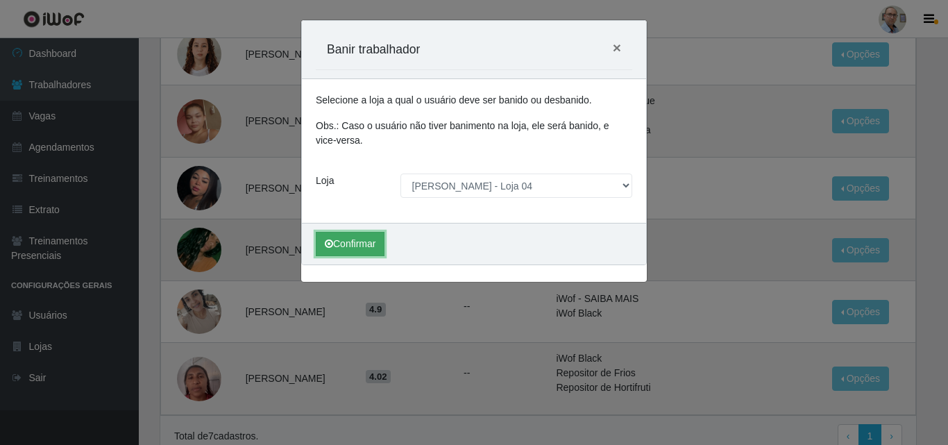
click at [348, 243] on button "Confirmar" at bounding box center [350, 244] width 69 height 24
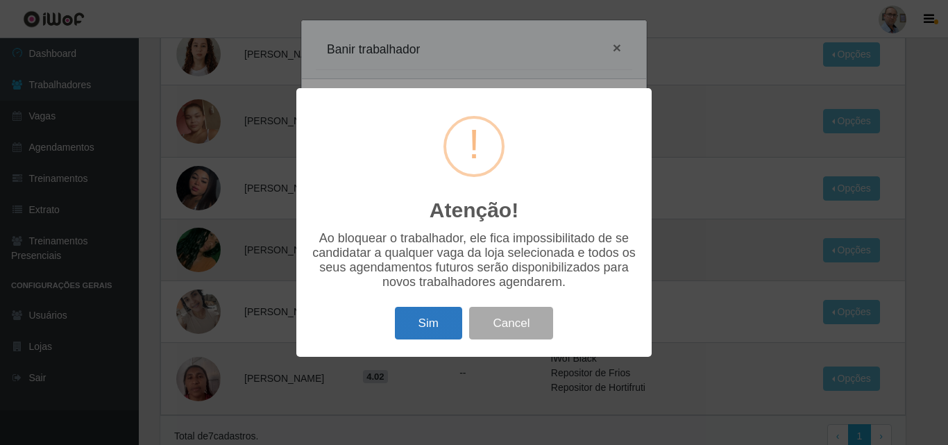
click at [425, 316] on button "Sim" at bounding box center [428, 323] width 67 height 33
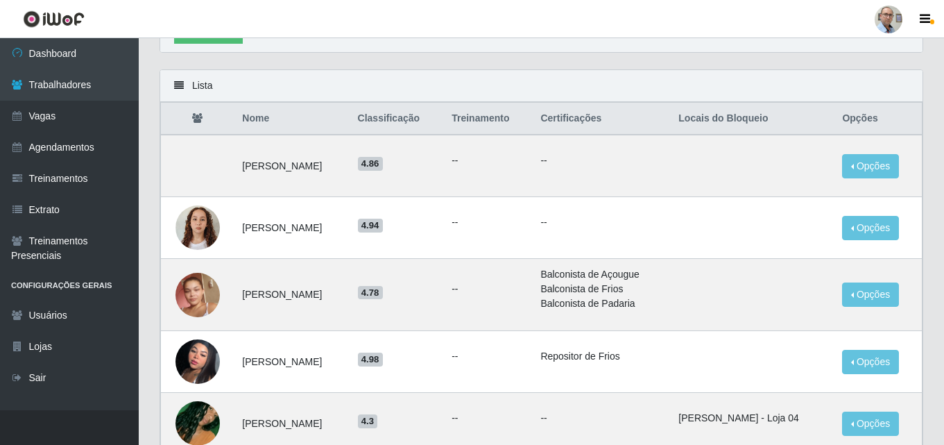
scroll to position [0, 0]
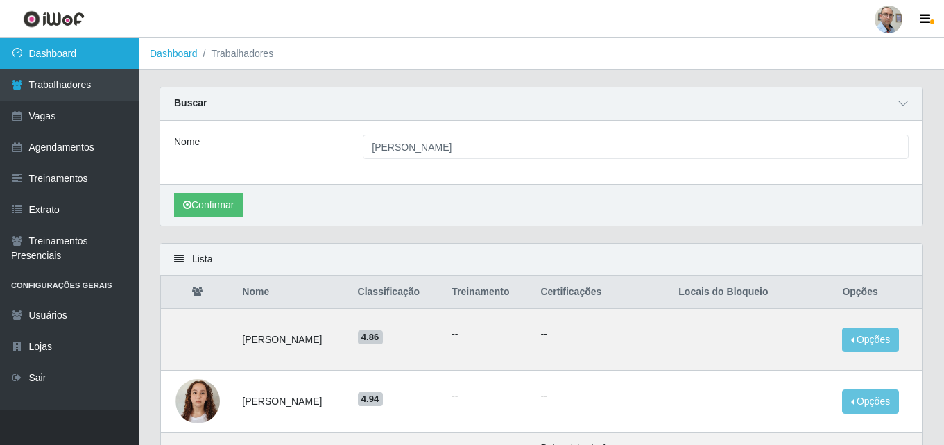
click at [35, 55] on link "Dashboard" at bounding box center [69, 53] width 139 height 31
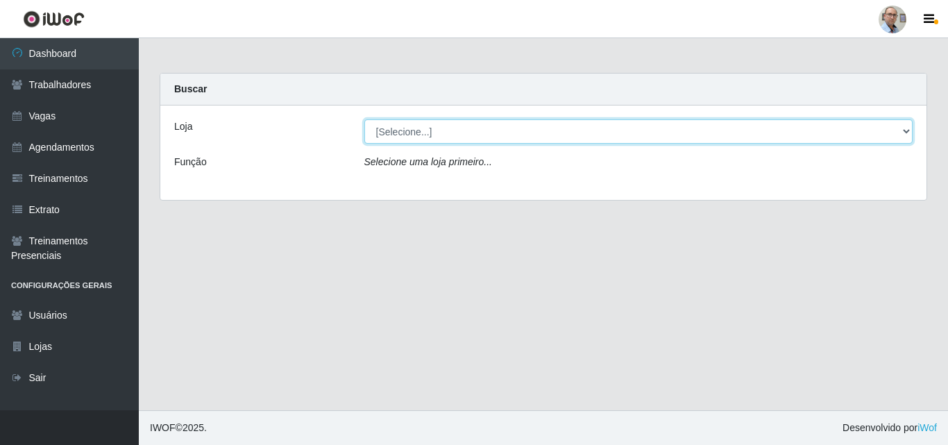
click at [427, 128] on select "[Selecione...] Mar Vermelho - Loja 04" at bounding box center [638, 131] width 549 height 24
select select "251"
click at [364, 119] on select "[Selecione...] Mar Vermelho - Loja 04" at bounding box center [638, 131] width 549 height 24
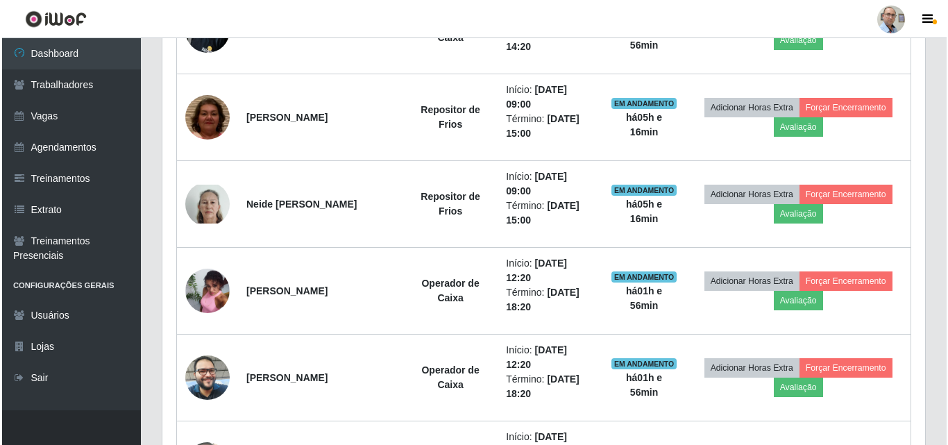
scroll to position [958, 0]
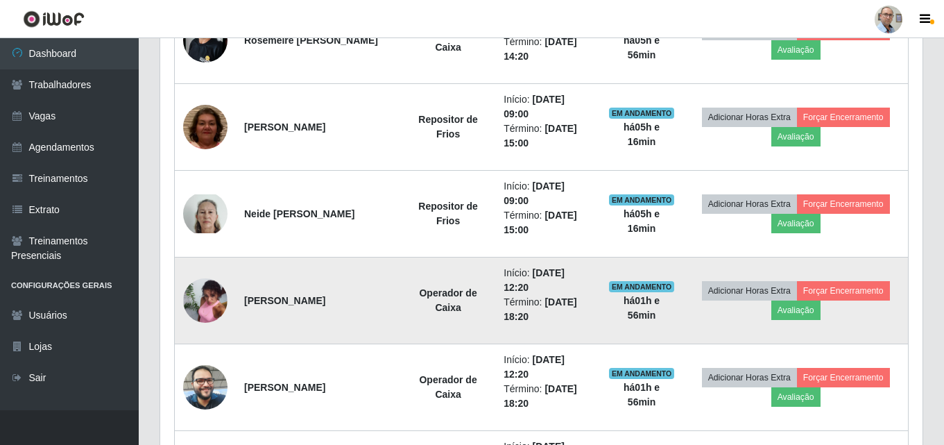
click at [220, 298] on img at bounding box center [205, 301] width 44 height 60
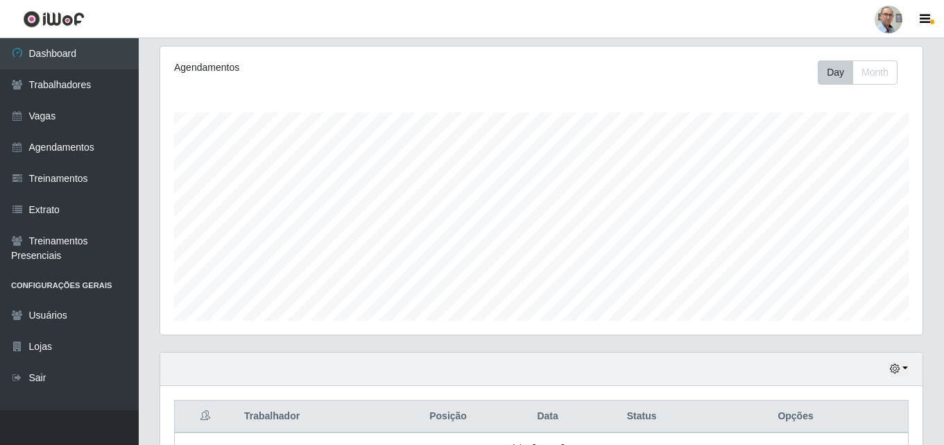
scroll to position [416, 0]
